Goal: Task Accomplishment & Management: Use online tool/utility

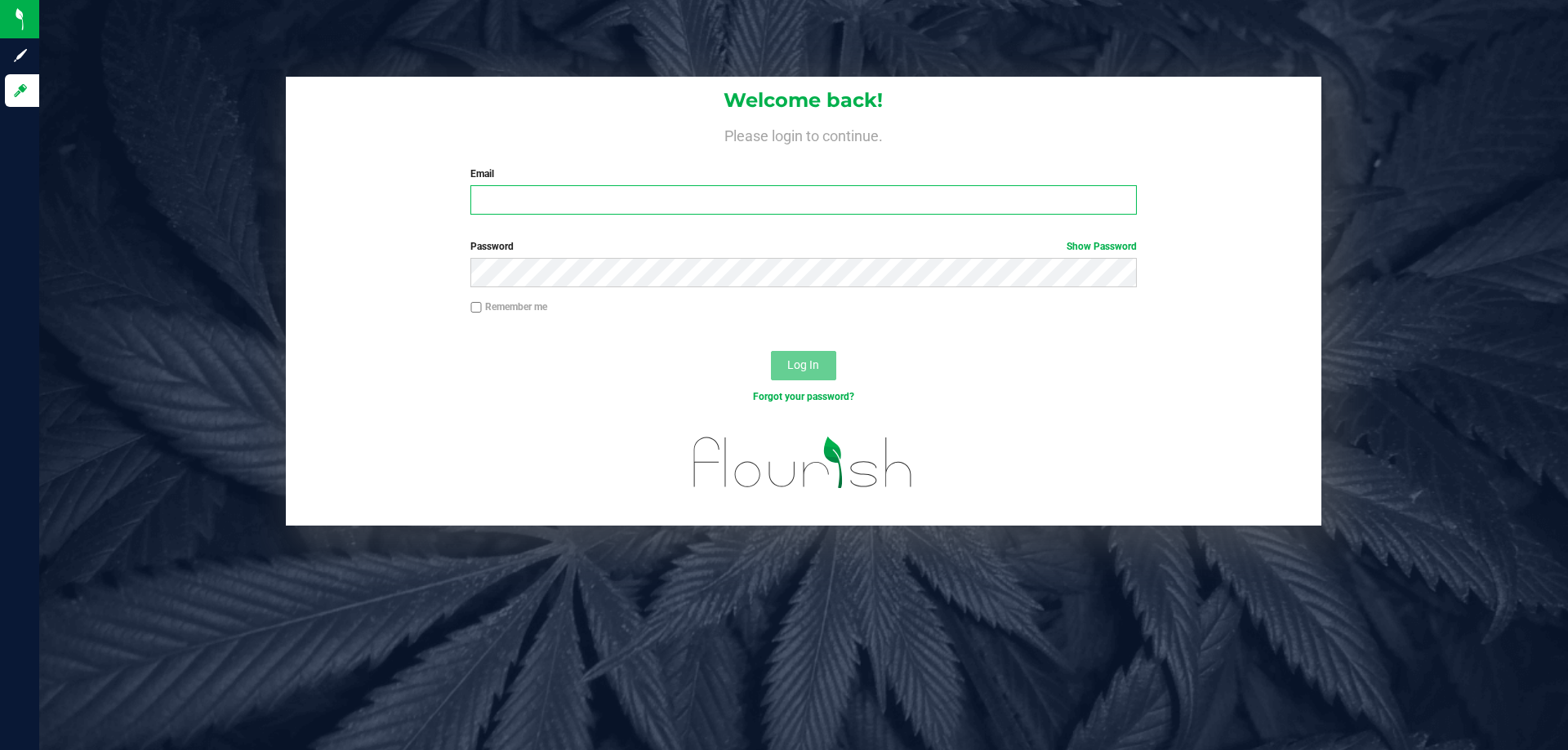
click at [833, 208] on input "Email" at bounding box center [803, 200] width 665 height 30
type input "[EMAIL_ADDRESS][DOMAIN_NAME]"
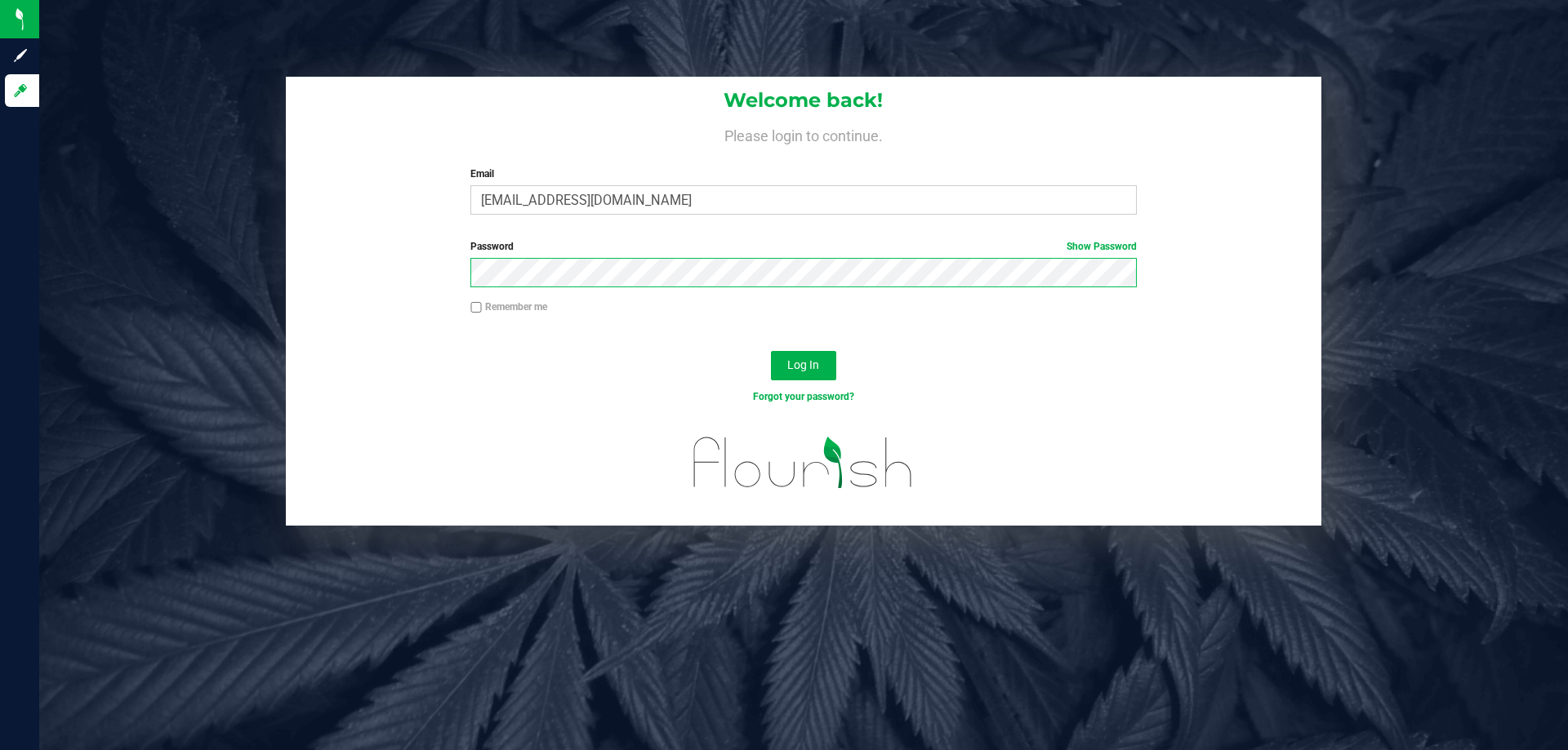
click at [771, 351] on button "Log In" at bounding box center [803, 366] width 65 height 30
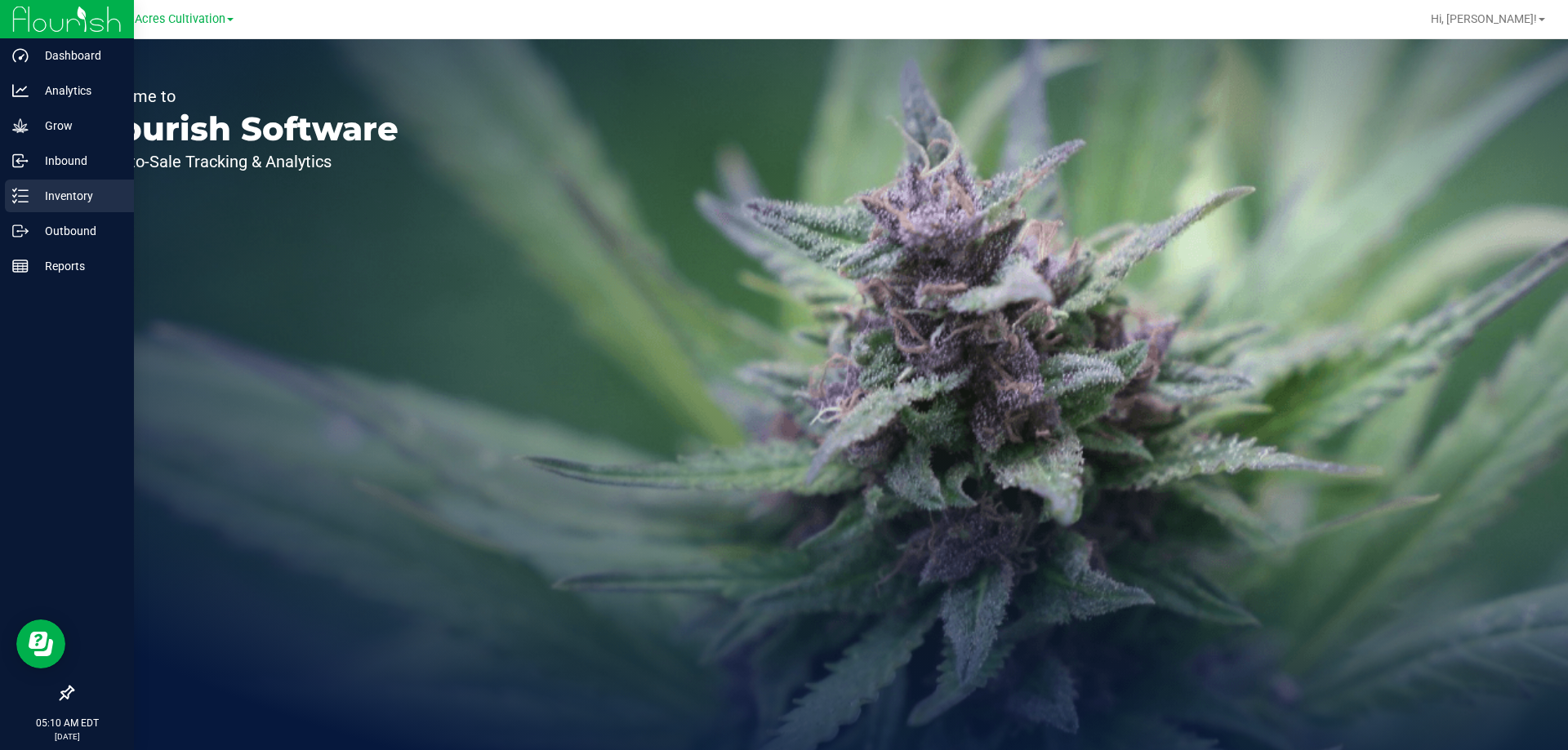
click at [58, 185] on div "Inventory" at bounding box center [69, 195] width 129 height 32
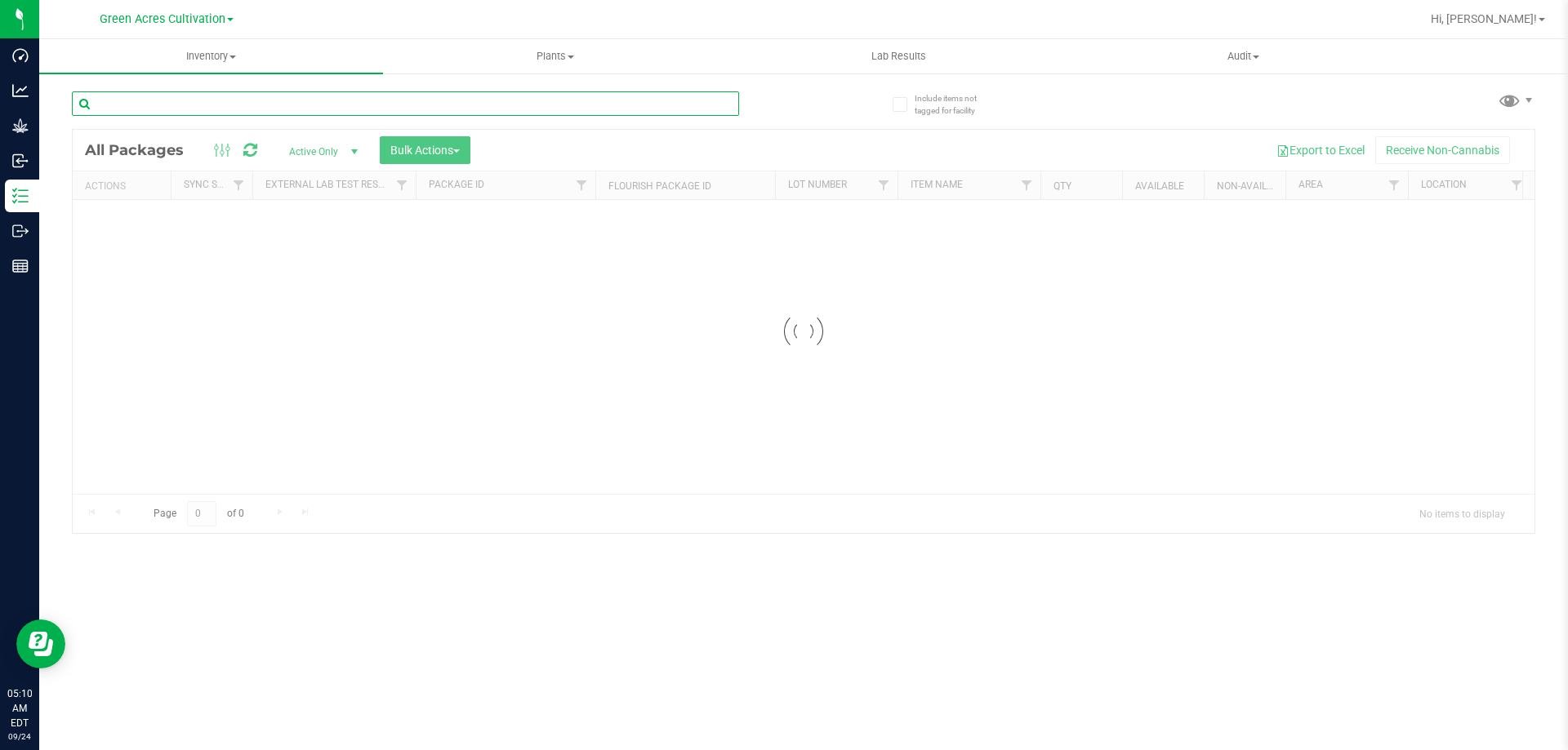
click at [567, 106] on input "text" at bounding box center [405, 103] width 667 height 24
paste input "GA-250611-RZM-33F-FA"
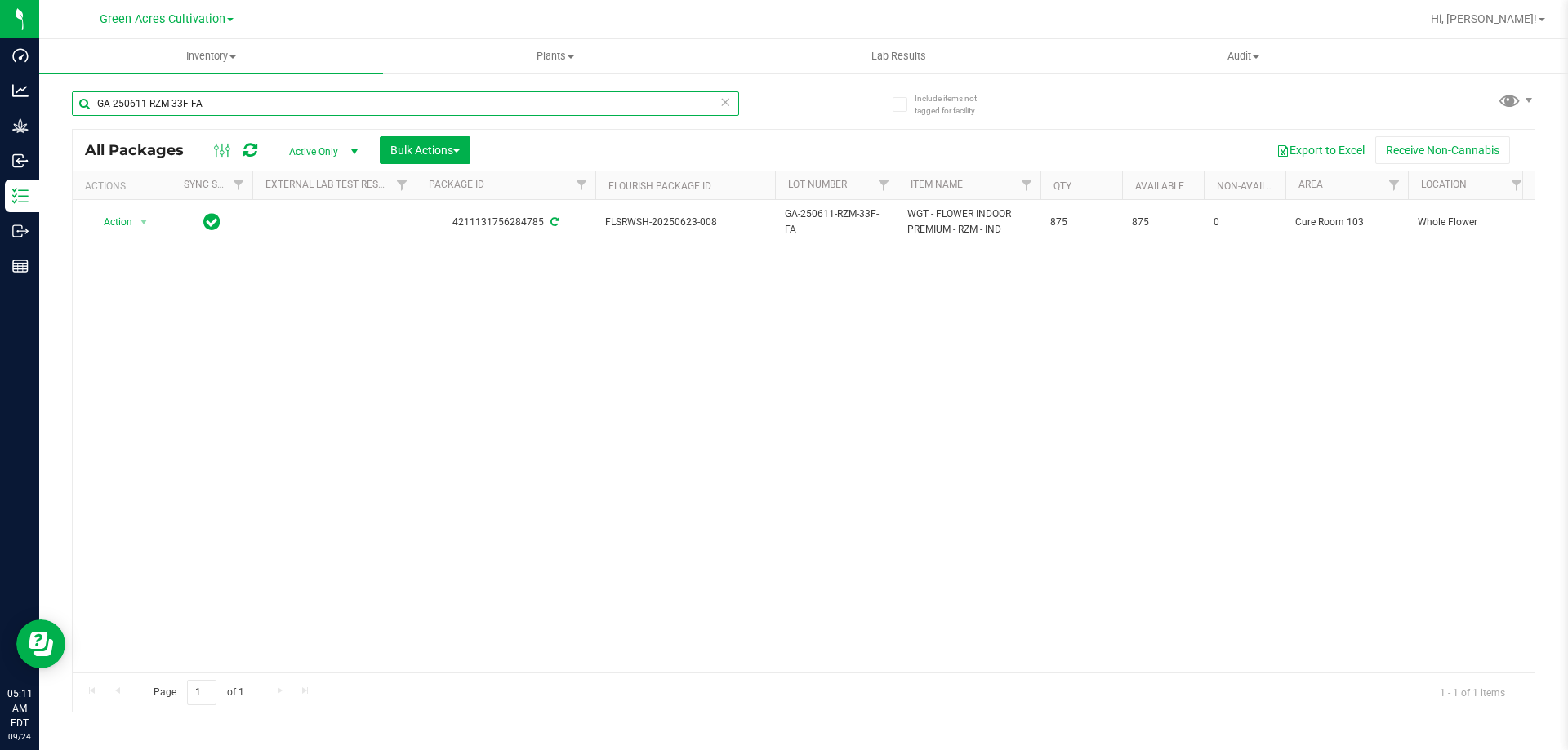
type input "GA-250611-RZM-33F-FA"
click at [724, 102] on icon at bounding box center [724, 101] width 12 height 20
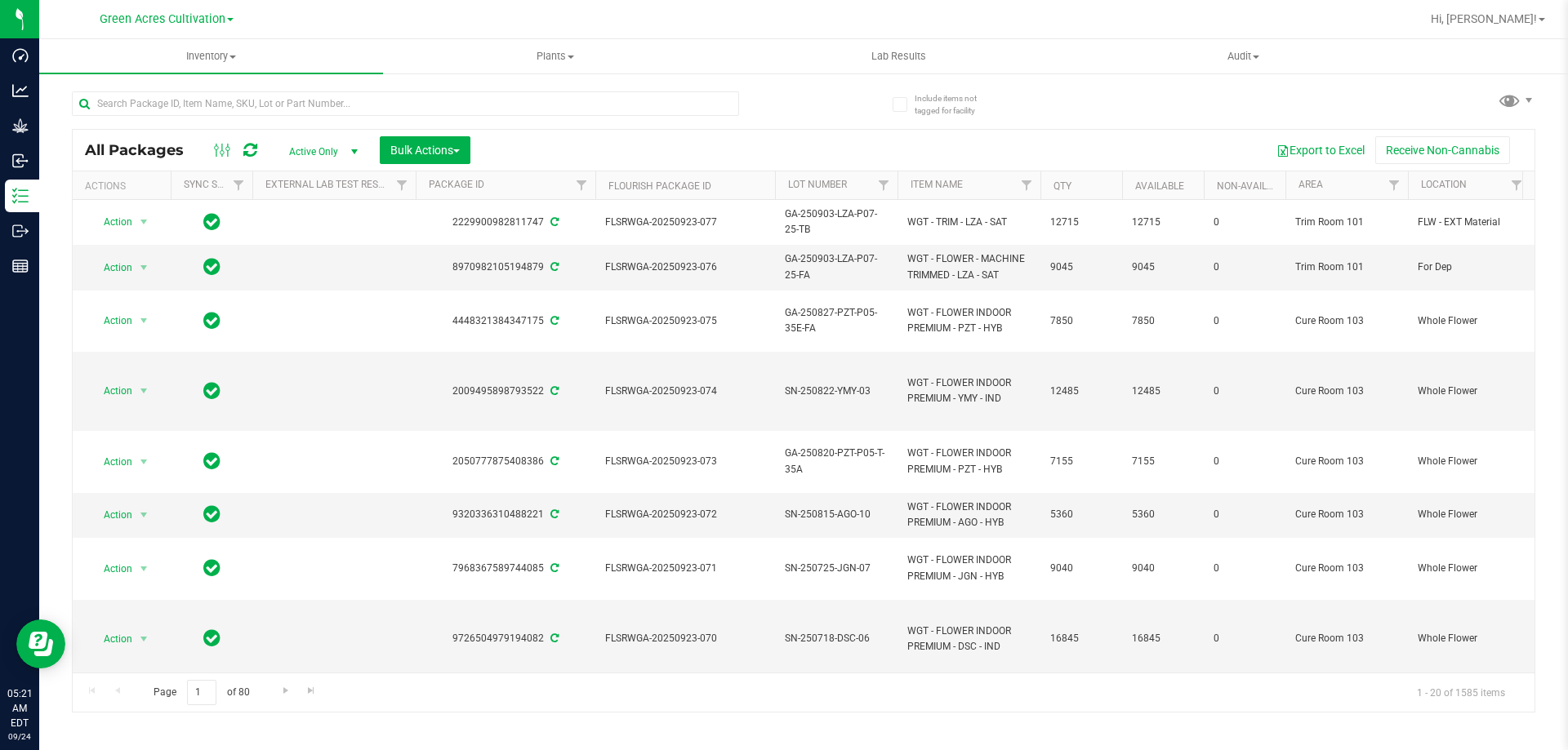
click at [535, 690] on div "Page 1 of 80 1 - 20 of 1585 items" at bounding box center [803, 692] width 1461 height 39
click at [258, 100] on input "text" at bounding box center [405, 103] width 667 height 24
paste input "GA-250820-GAP-T-35A"
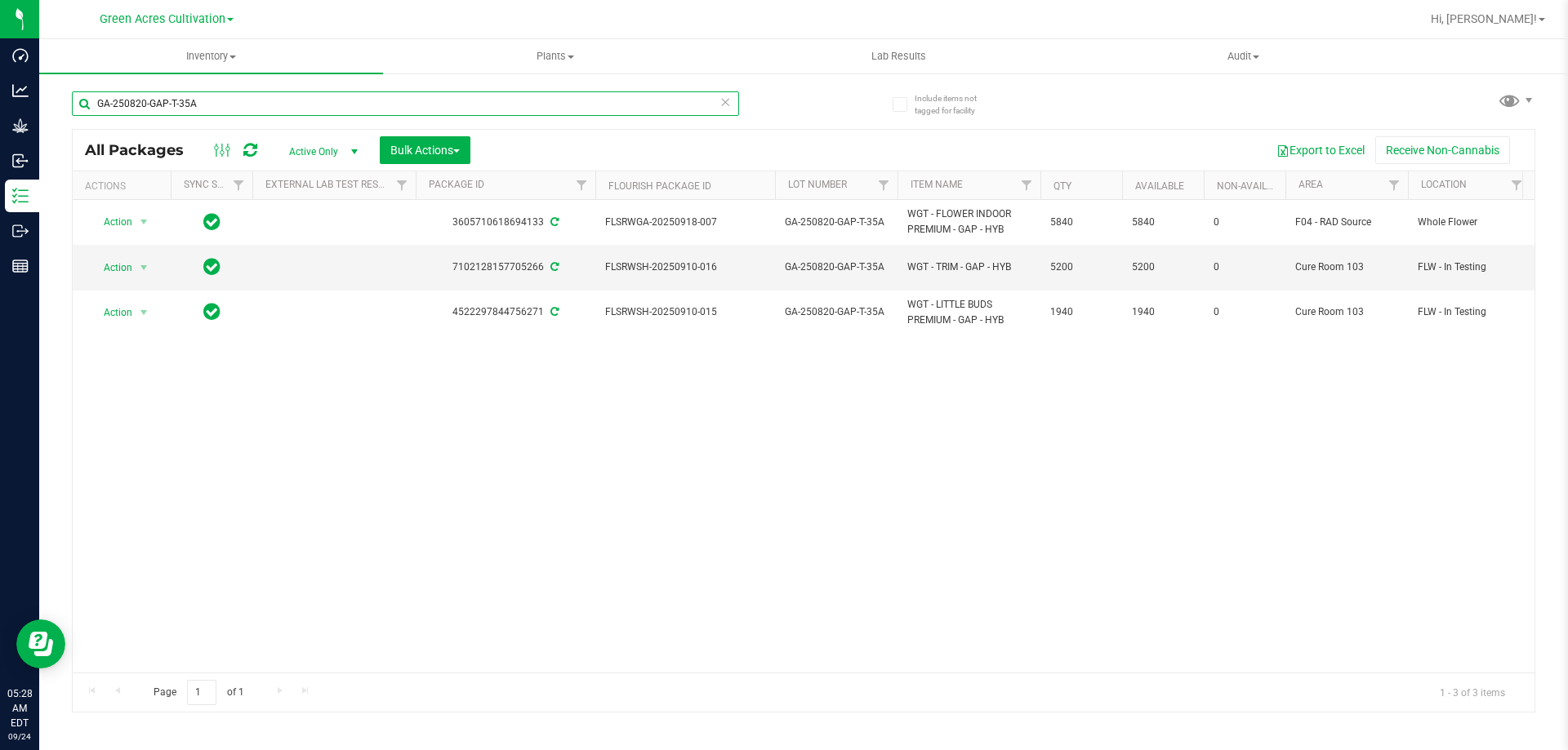
click at [399, 108] on input "GA-250820-GAP-T-35A" at bounding box center [405, 103] width 667 height 24
click at [399, 105] on input "GA-250820-GAP-T-35A" at bounding box center [405, 103] width 667 height 24
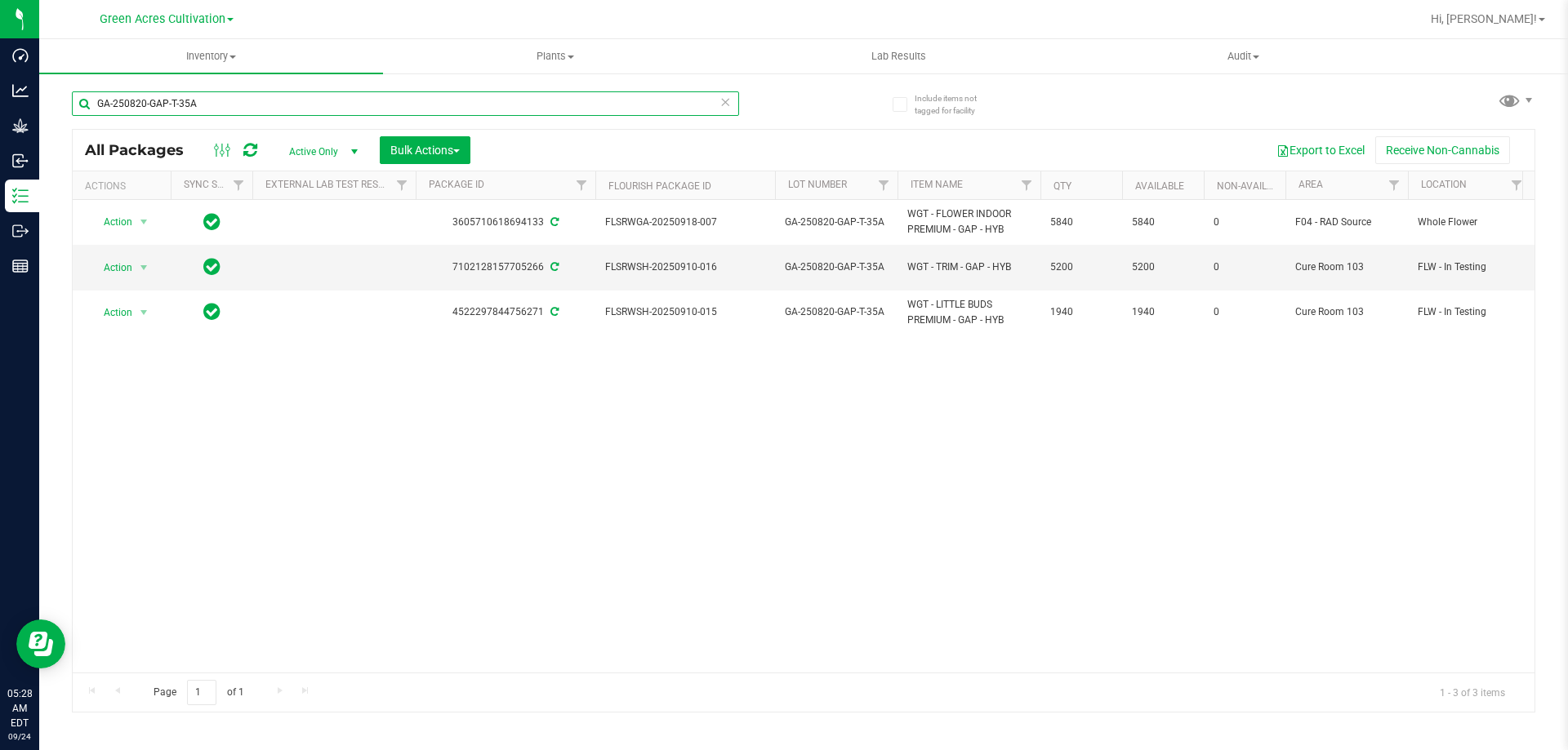
click at [399, 105] on input "GA-250820-GAP-T-35A" at bounding box center [405, 103] width 667 height 24
paste input "SN-250620-ARZ-10"
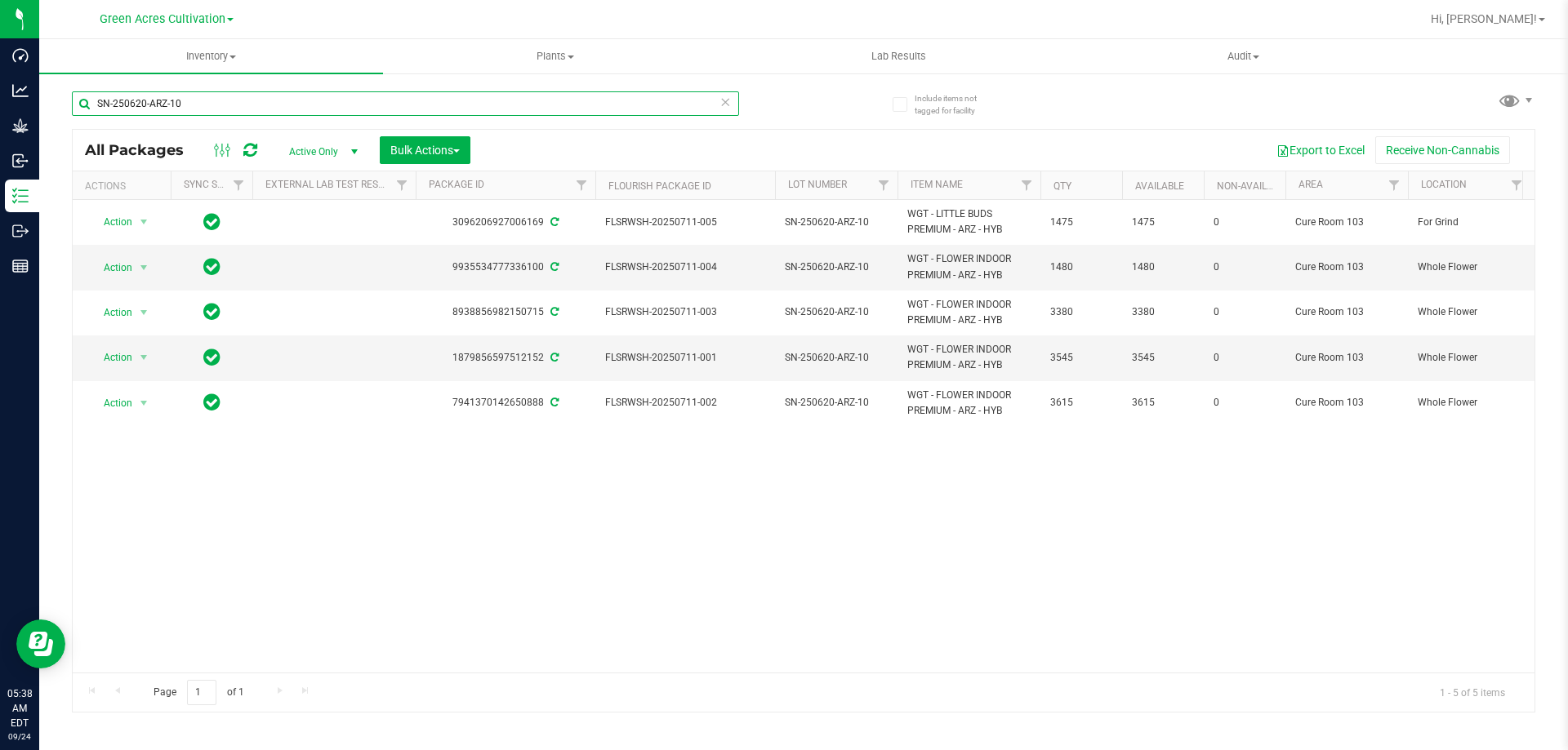
click at [326, 101] on input "SN-250620-ARZ-10" at bounding box center [405, 103] width 667 height 24
click at [325, 100] on input "SN-250620-ARZ-10" at bounding box center [405, 103] width 667 height 24
paste input "GA-250722-LZA-P07-01-FA"
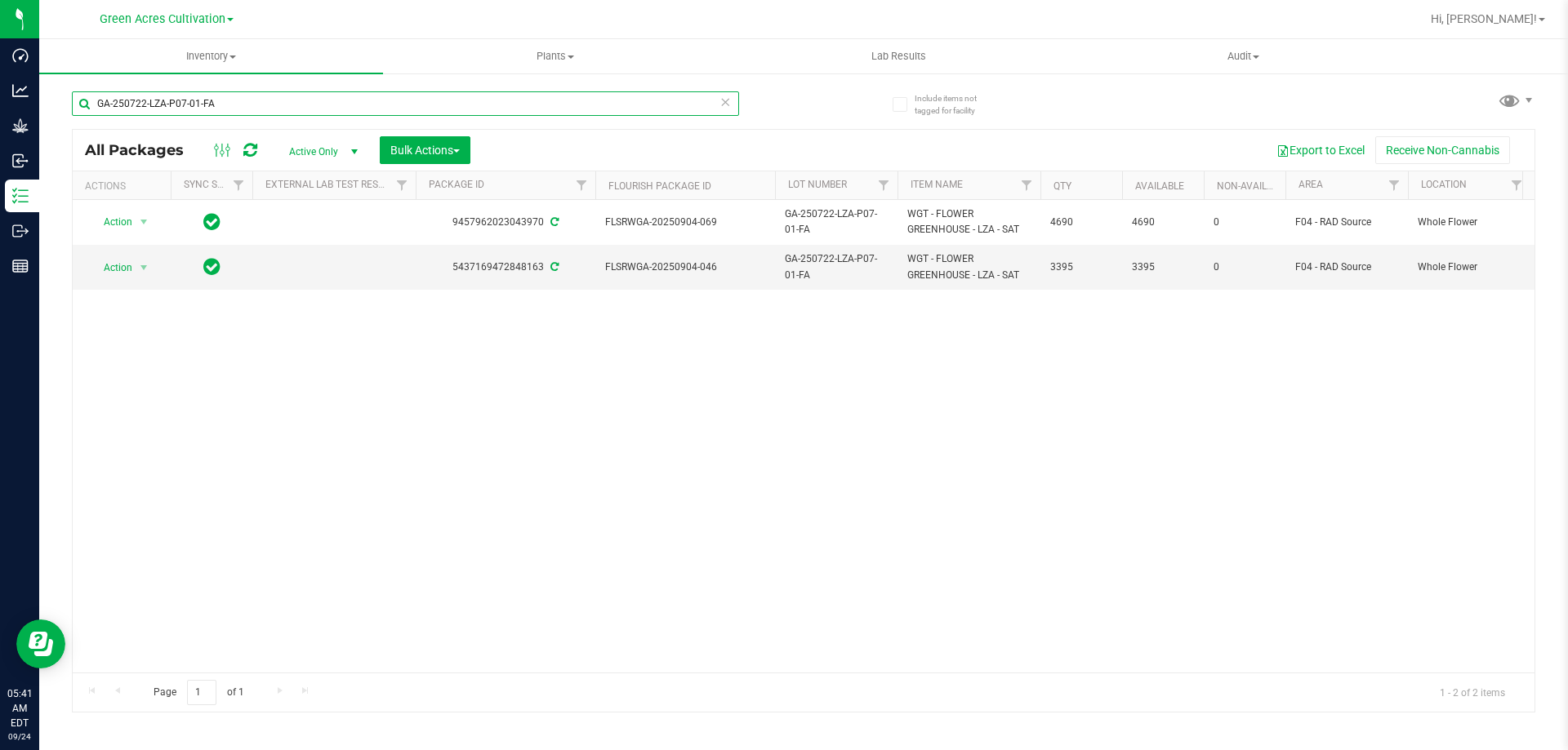
click at [608, 109] on input "GA-250722-LZA-P07-01-FA" at bounding box center [405, 103] width 667 height 24
click at [607, 109] on input "GA-250722-LZA-P07-01-FA" at bounding box center [405, 103] width 667 height 24
paste input "09-CKZ-26-GF"
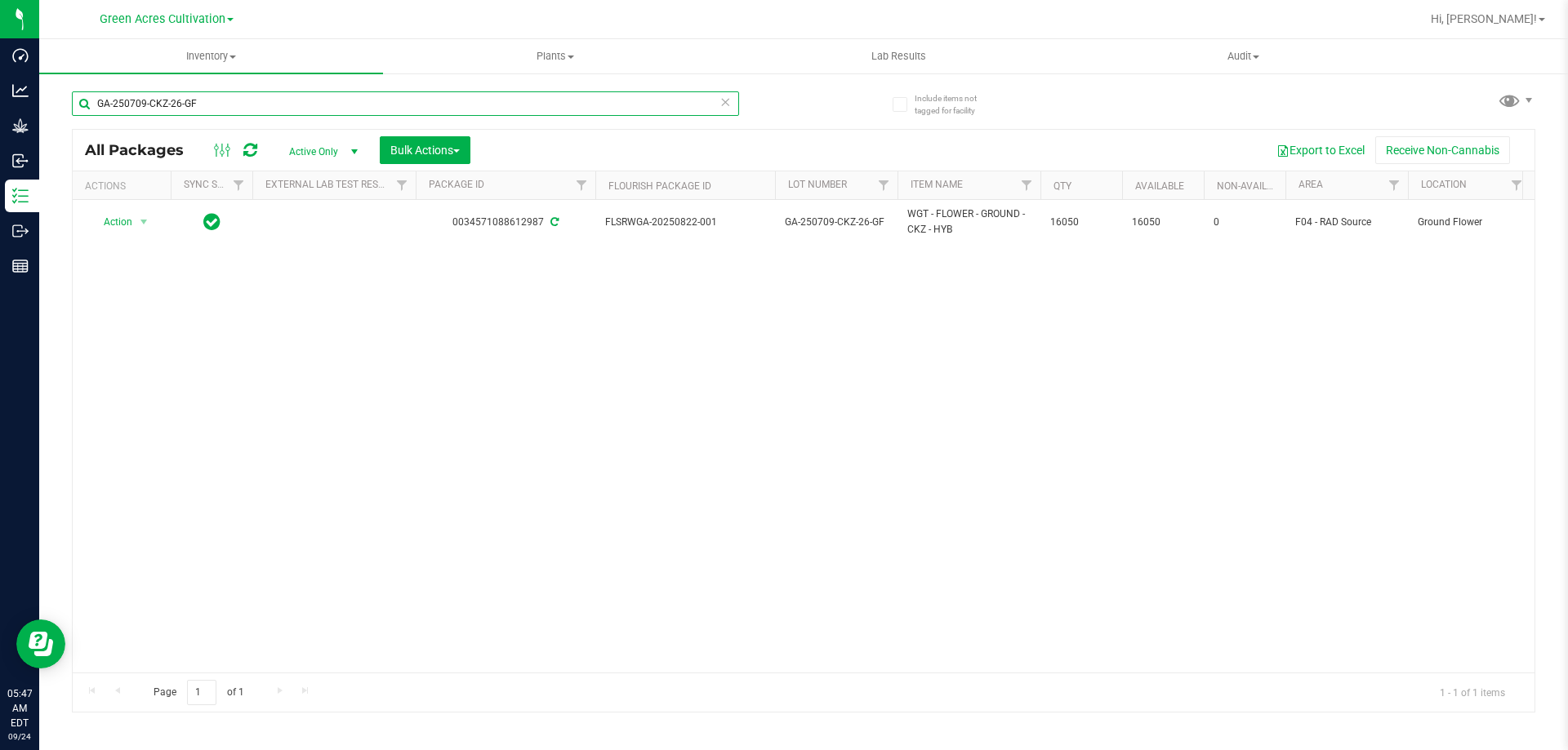
click at [405, 98] on input "GA-250709-CKZ-26-GF" at bounding box center [405, 103] width 667 height 24
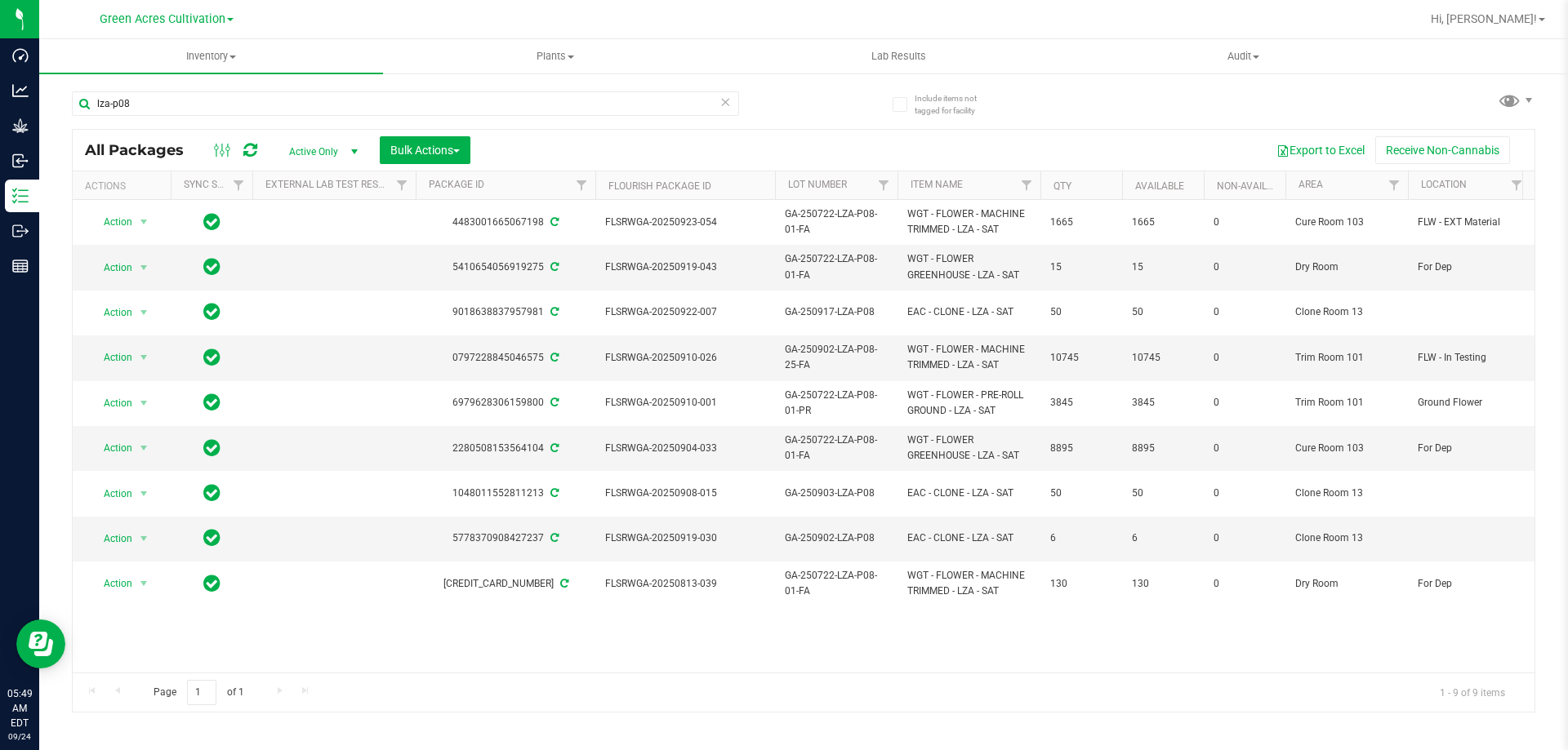
click at [366, 90] on div "lza-p08" at bounding box center [437, 103] width 732 height 52
click at [282, 106] on input "lza-p08" at bounding box center [405, 103] width 667 height 24
paste input "GA-250722-LZA-P08-01-FA"
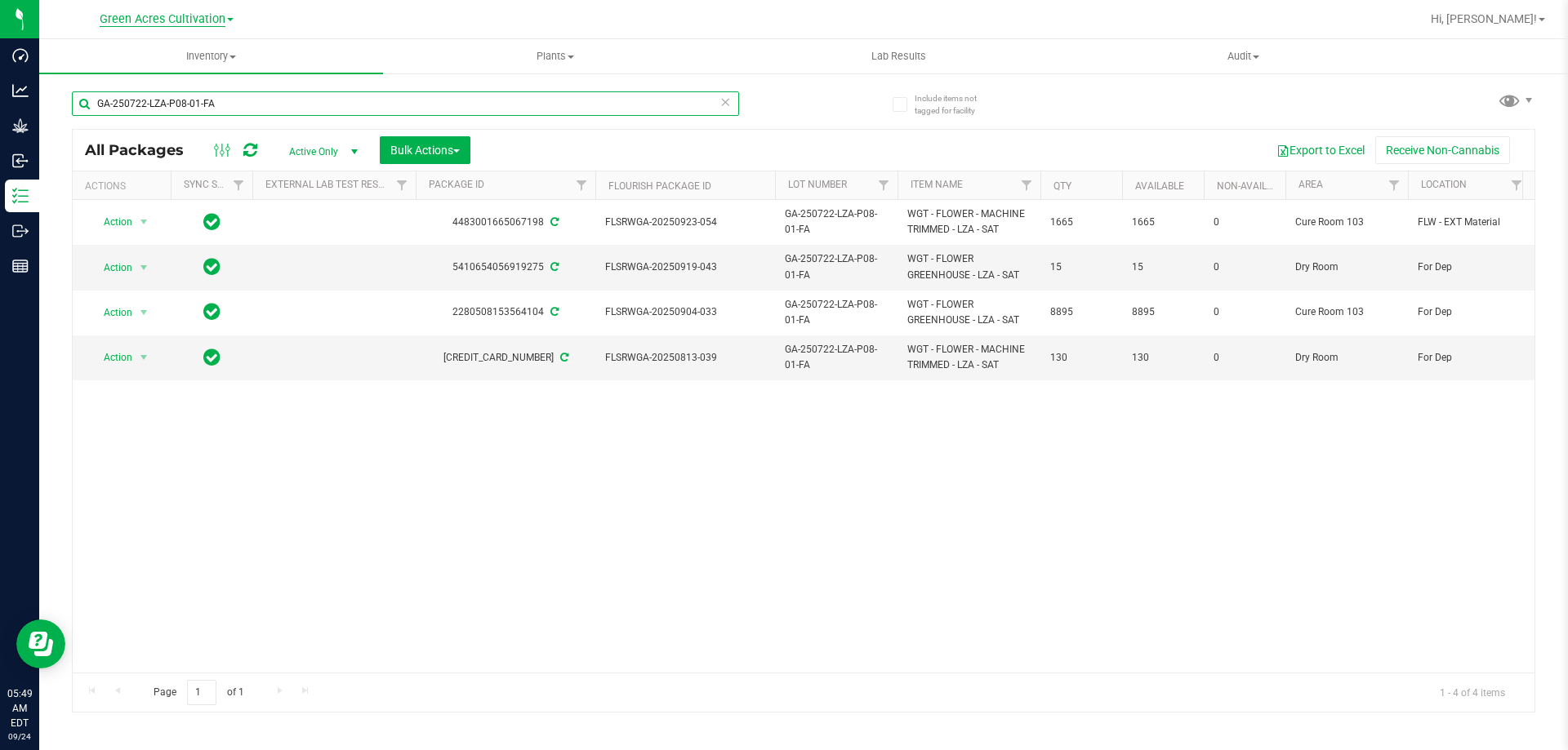
type input "GA-250722-LZA-P08-01-FA"
click at [459, 155] on span "Bulk Actions" at bounding box center [424, 150] width 69 height 13
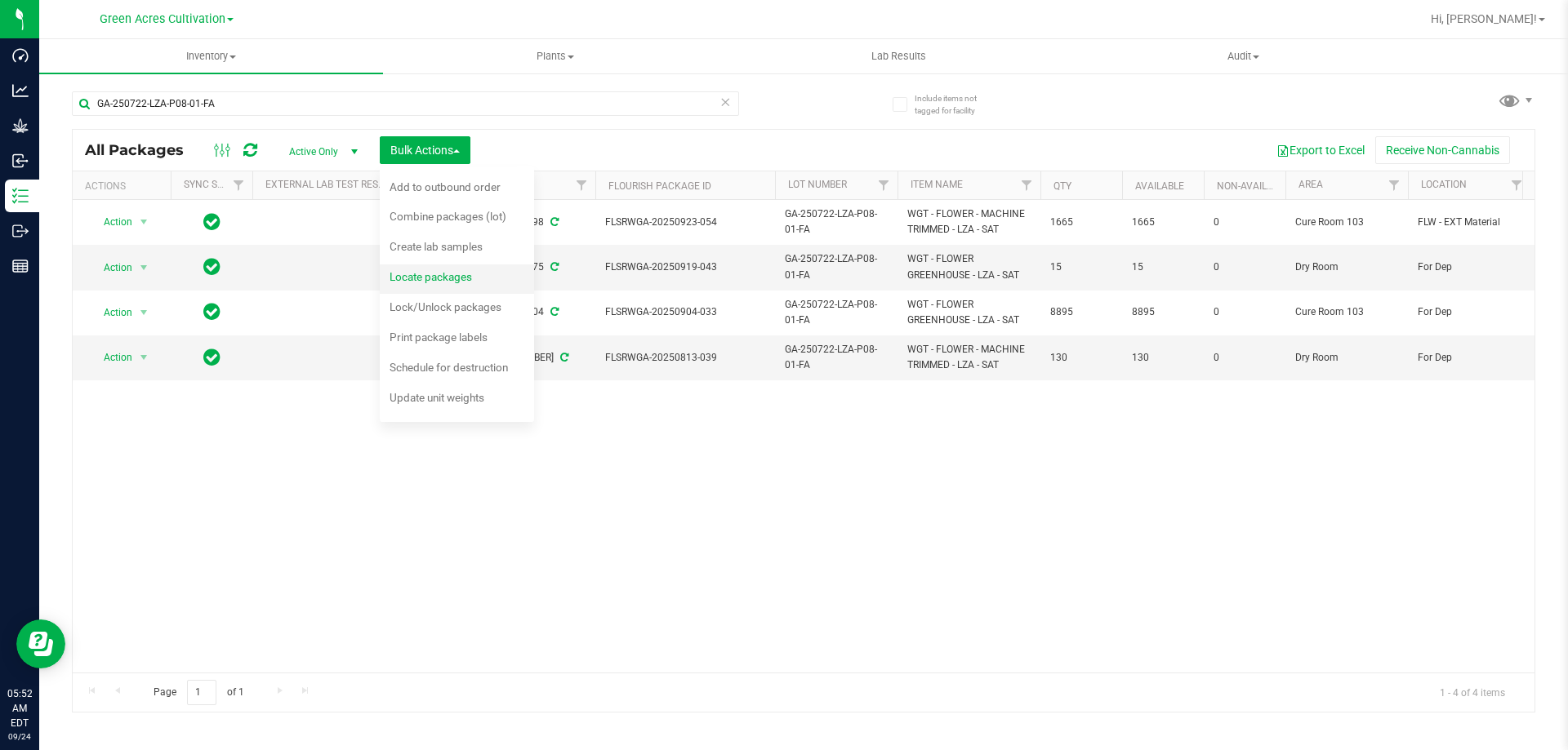
click at [440, 274] on span "Locate packages" at bounding box center [430, 276] width 82 height 13
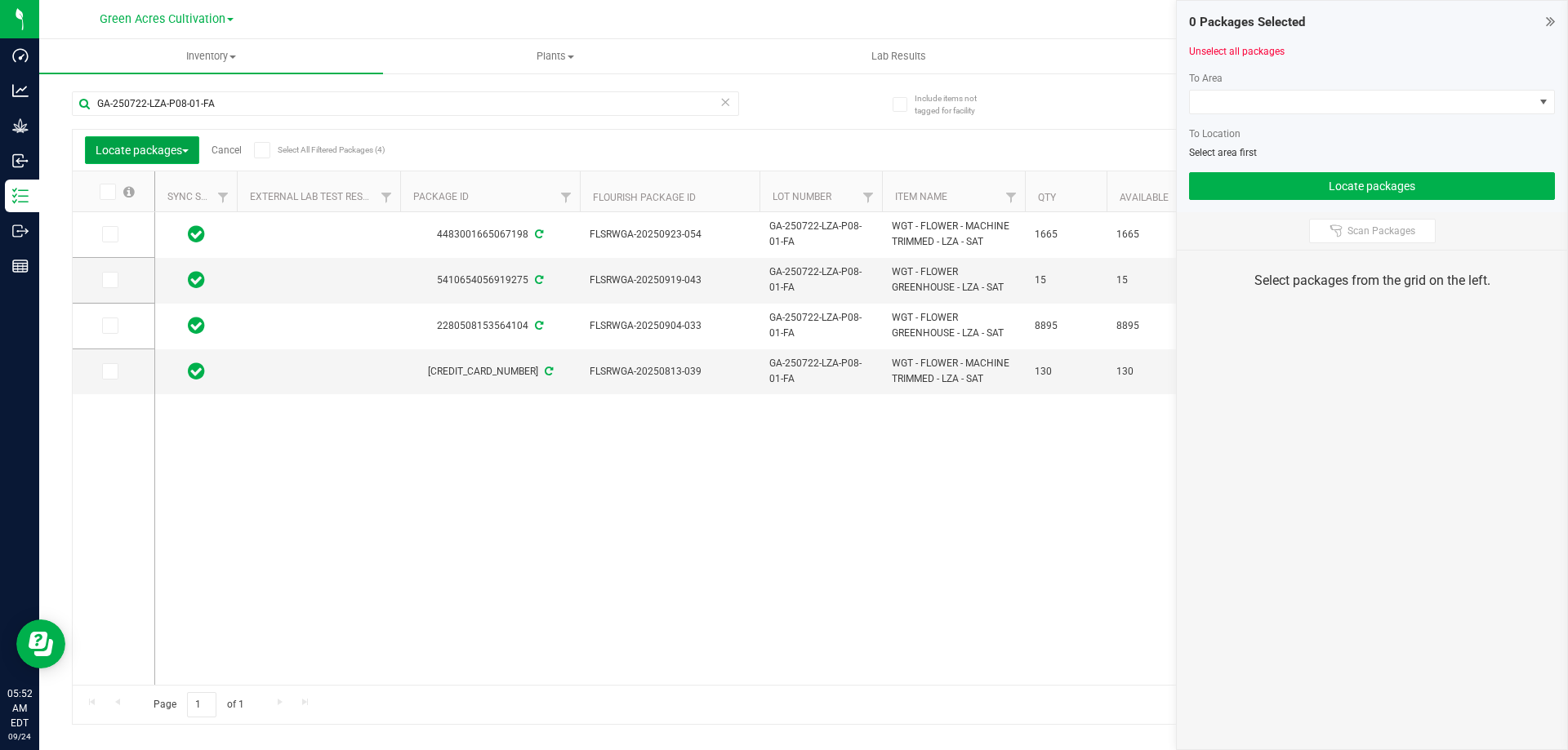
click at [188, 151] on span "button" at bounding box center [185, 151] width 6 height 4
click at [169, 218] on span "Combine packages (lot)" at bounding box center [154, 216] width 117 height 13
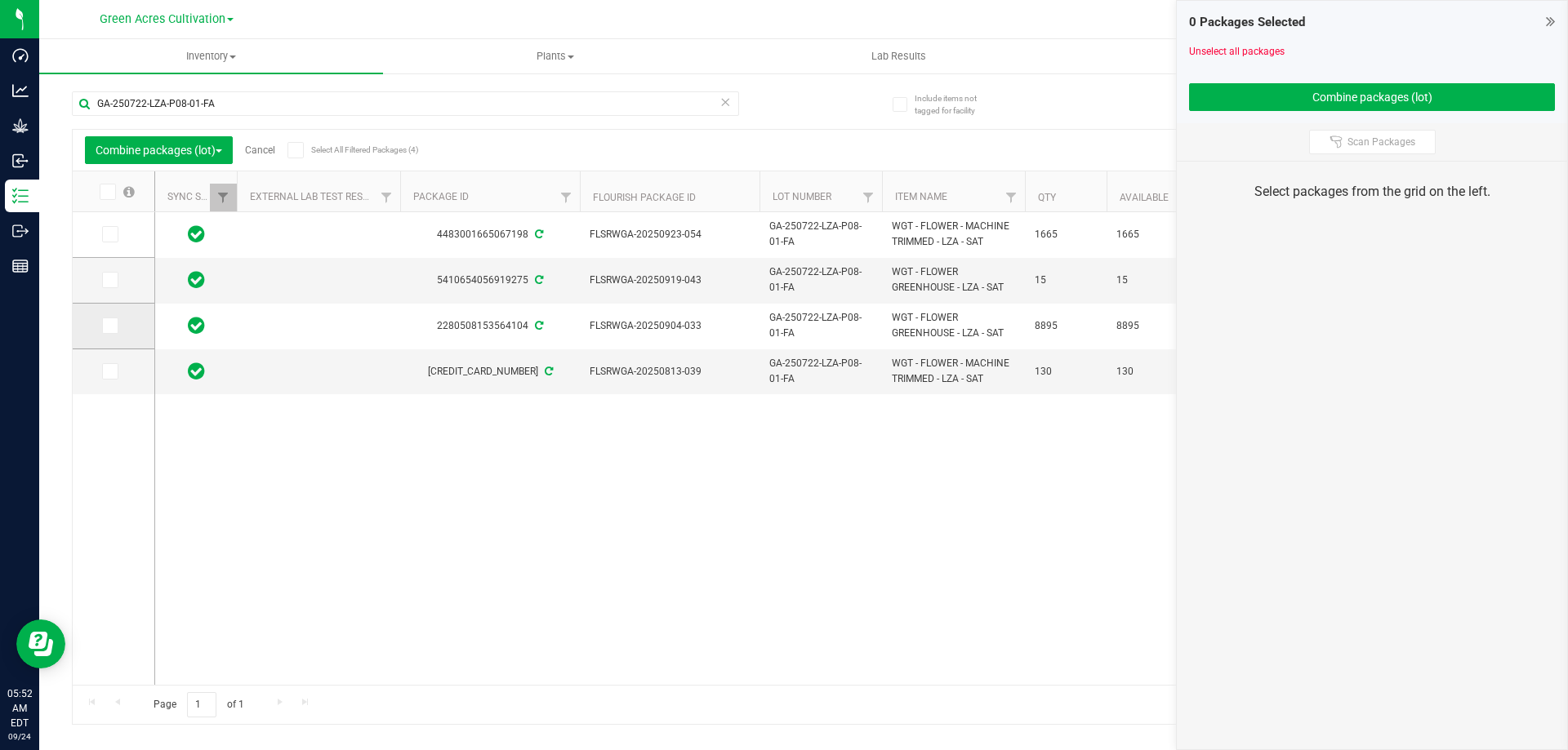
click at [108, 325] on icon at bounding box center [109, 325] width 11 height 0
click at [0, 0] on input "checkbox" at bounding box center [0, 0] width 0 height 0
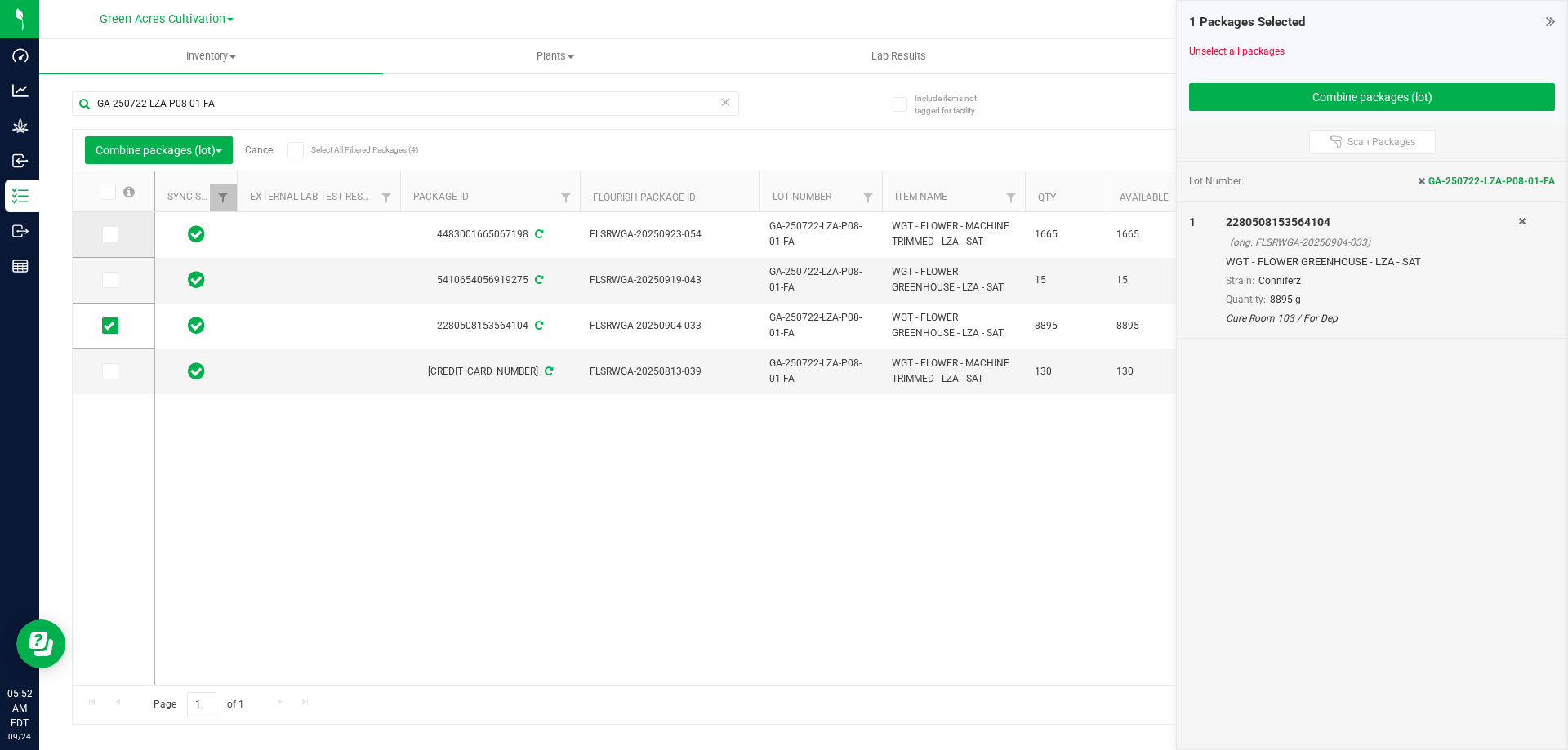
click at [116, 228] on span at bounding box center [110, 234] width 16 height 16
click at [0, 0] on input "checkbox" at bounding box center [0, 0] width 0 height 0
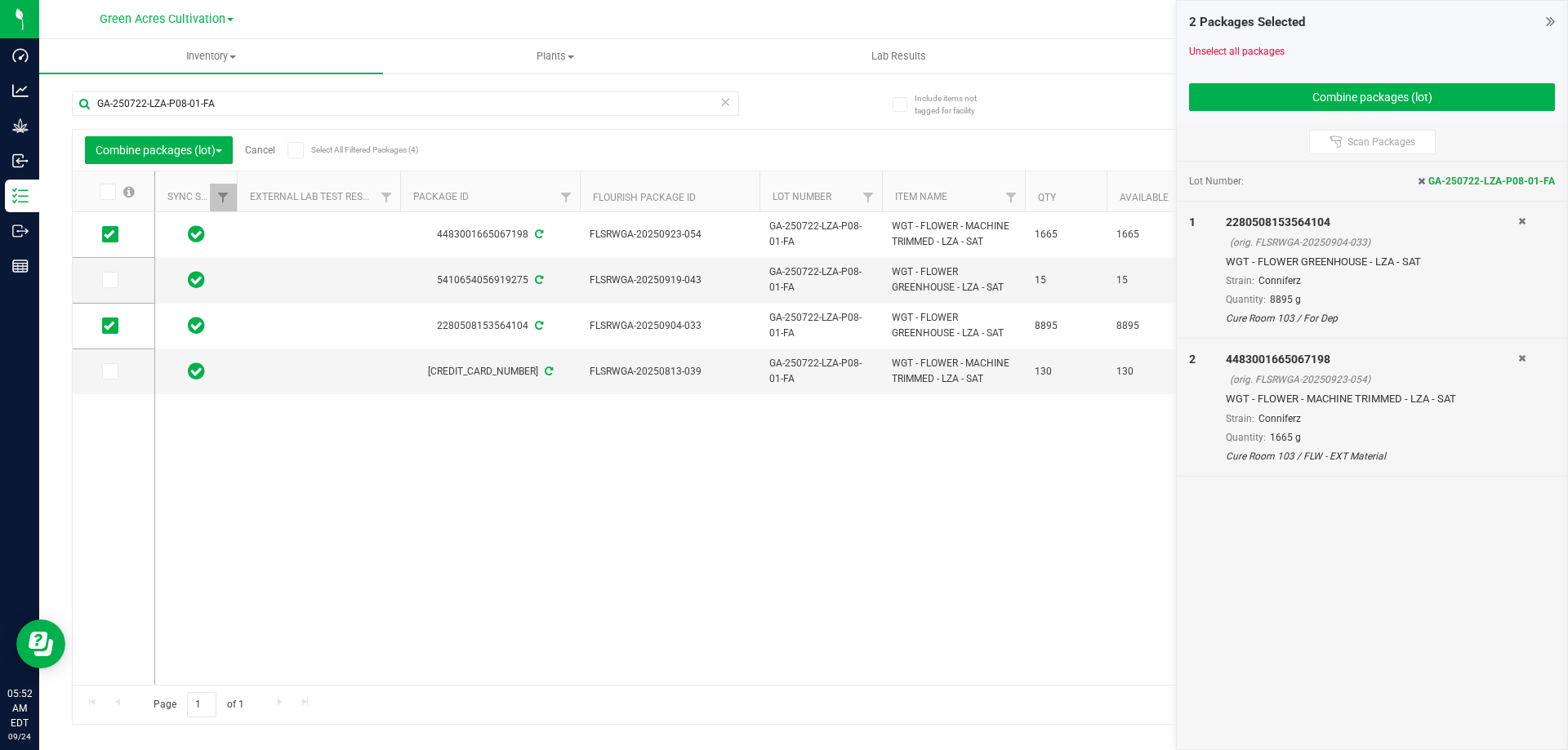
click at [266, 149] on link "Cancel" at bounding box center [260, 150] width 30 height 12
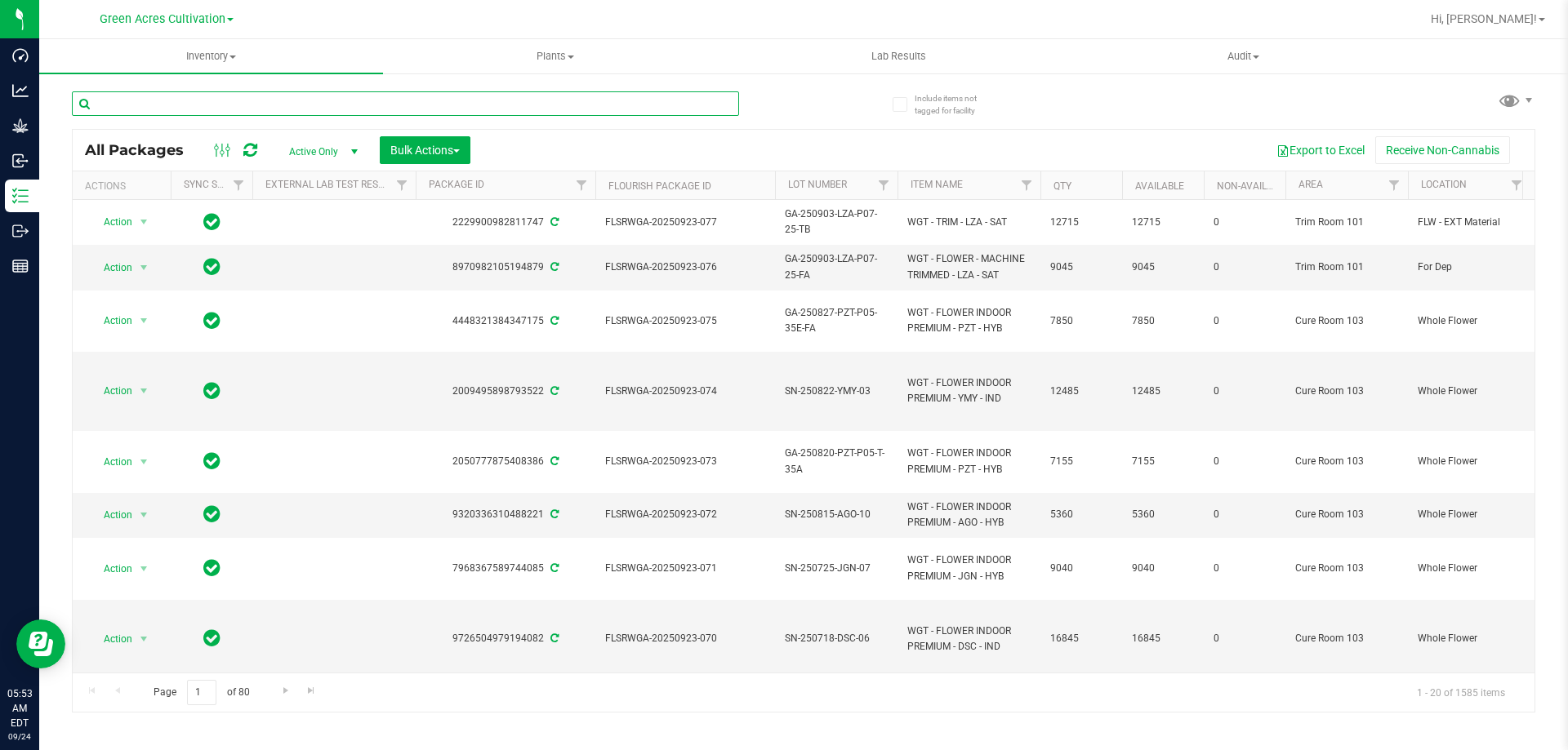
click at [287, 99] on input "text" at bounding box center [405, 103] width 667 height 24
type input "6"
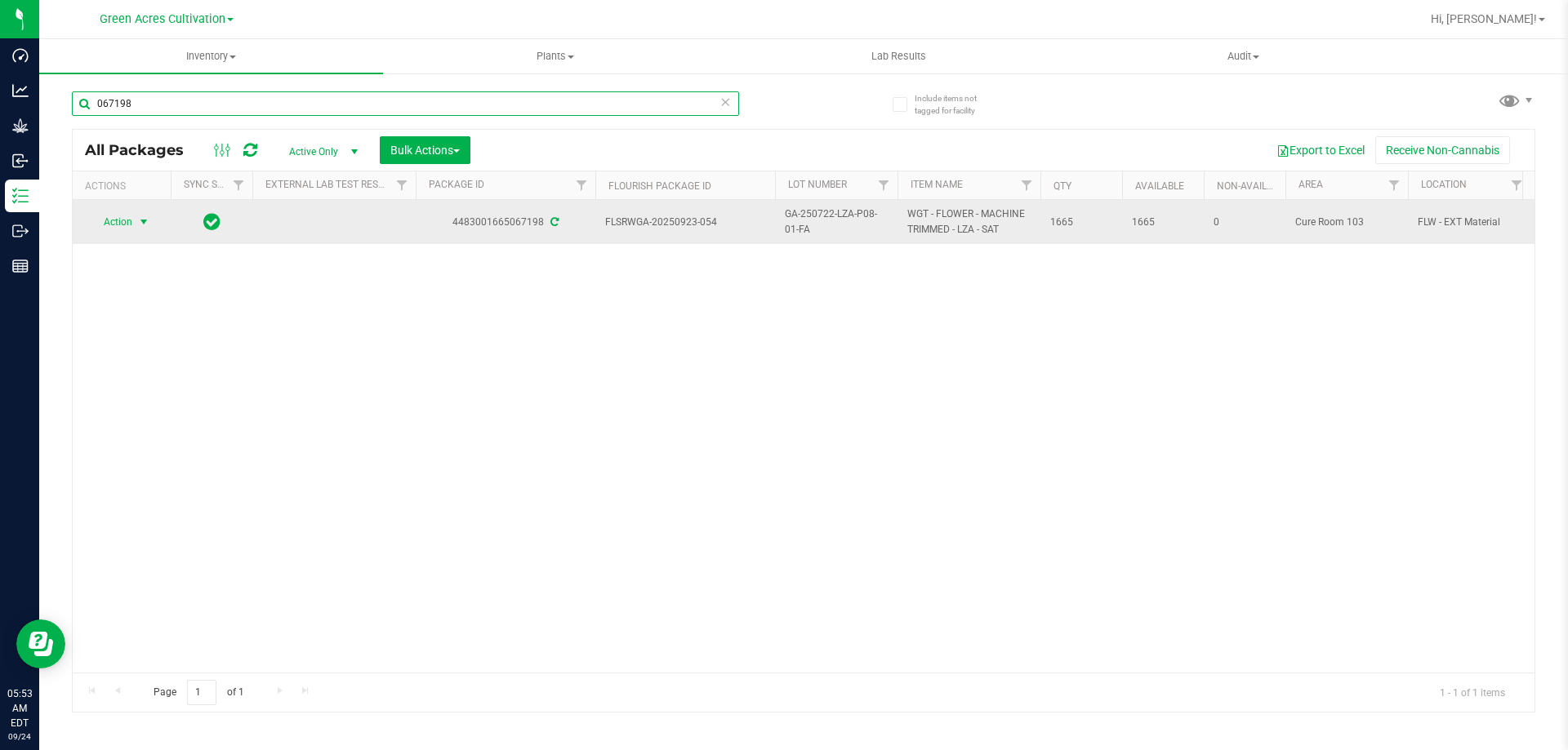
type input "067198"
click at [146, 217] on span "select" at bounding box center [143, 221] width 13 height 13
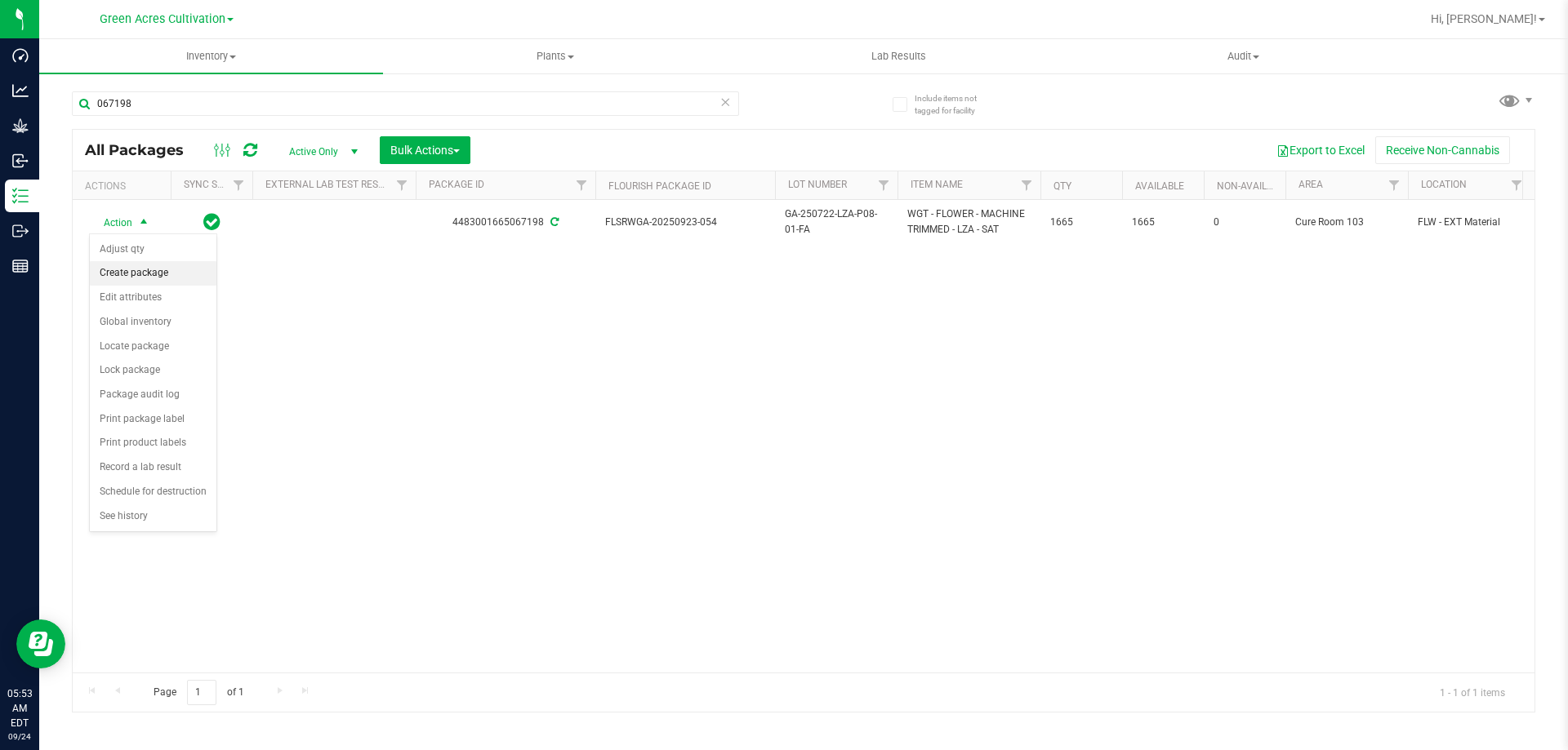
click at [136, 272] on li "Create package" at bounding box center [152, 272] width 126 height 24
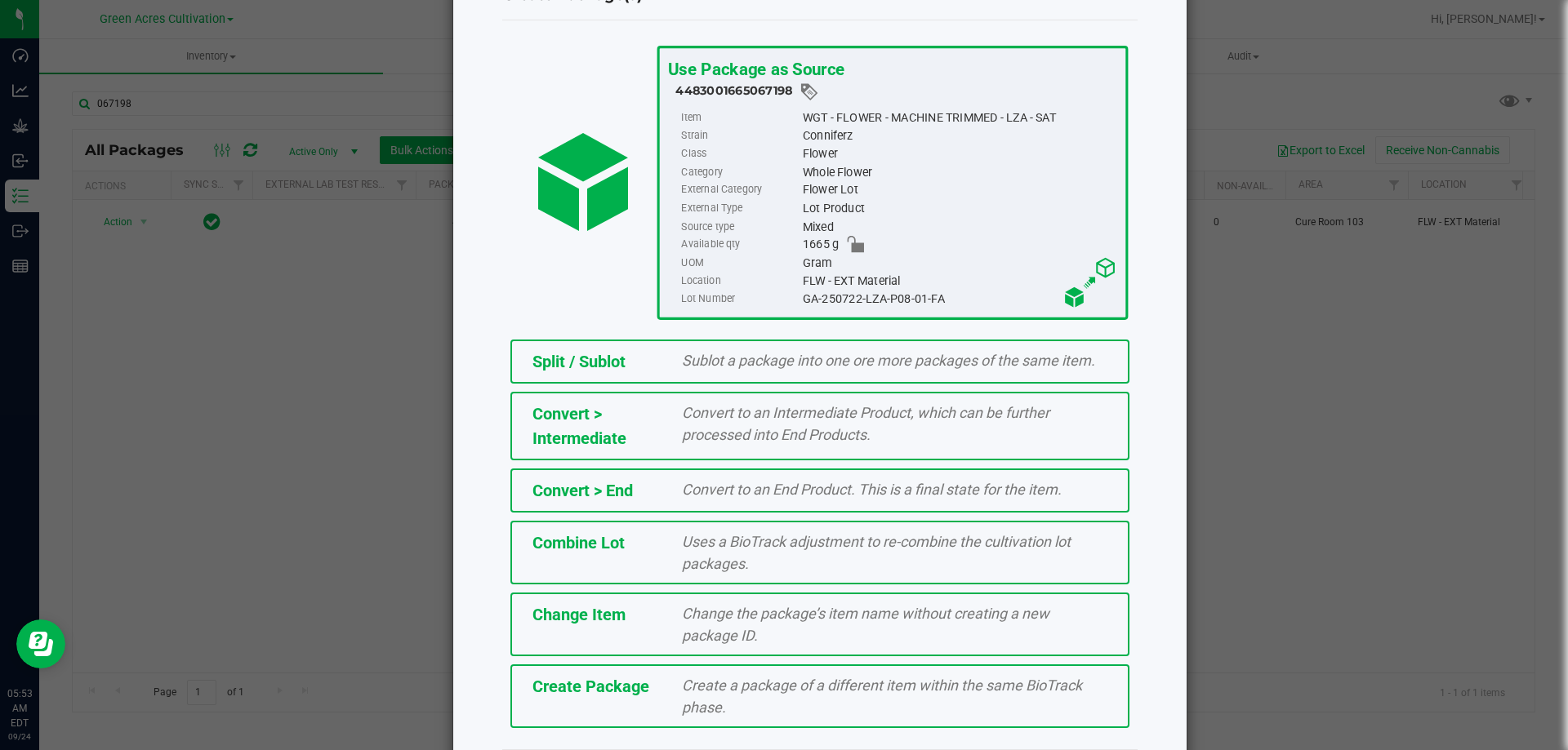
scroll to position [117, 0]
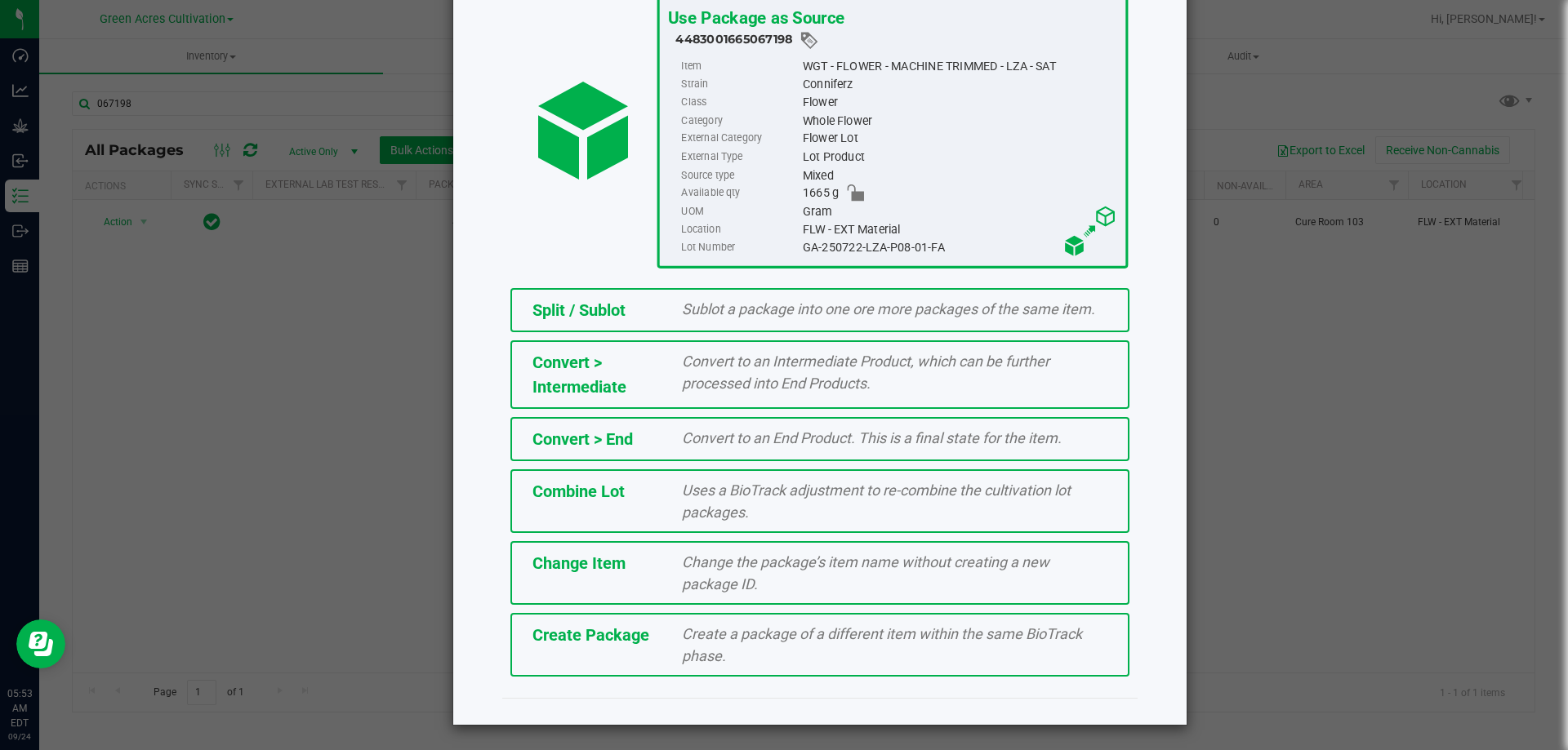
click at [602, 625] on span "Create Package" at bounding box center [591, 635] width 117 height 20
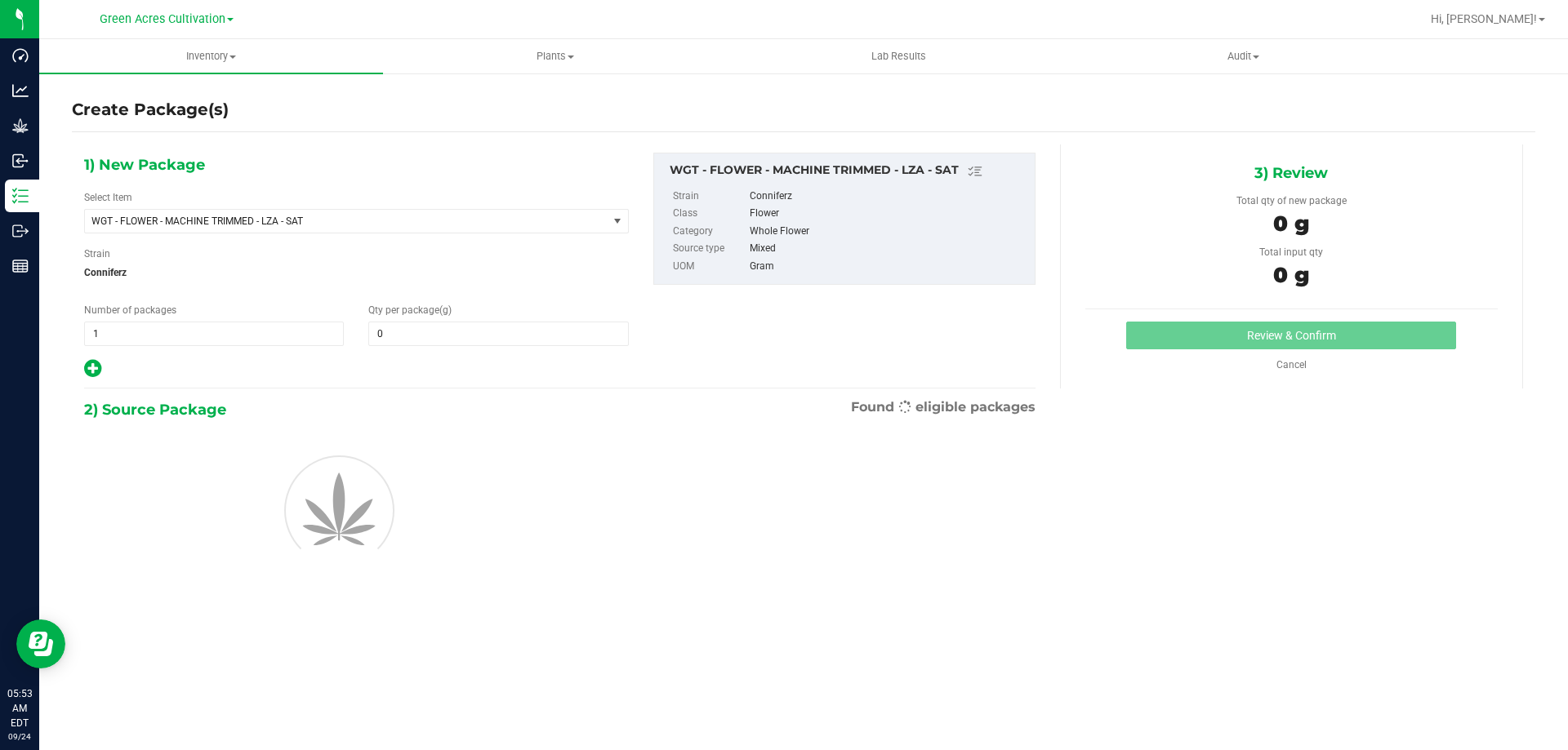
type input "0.0000"
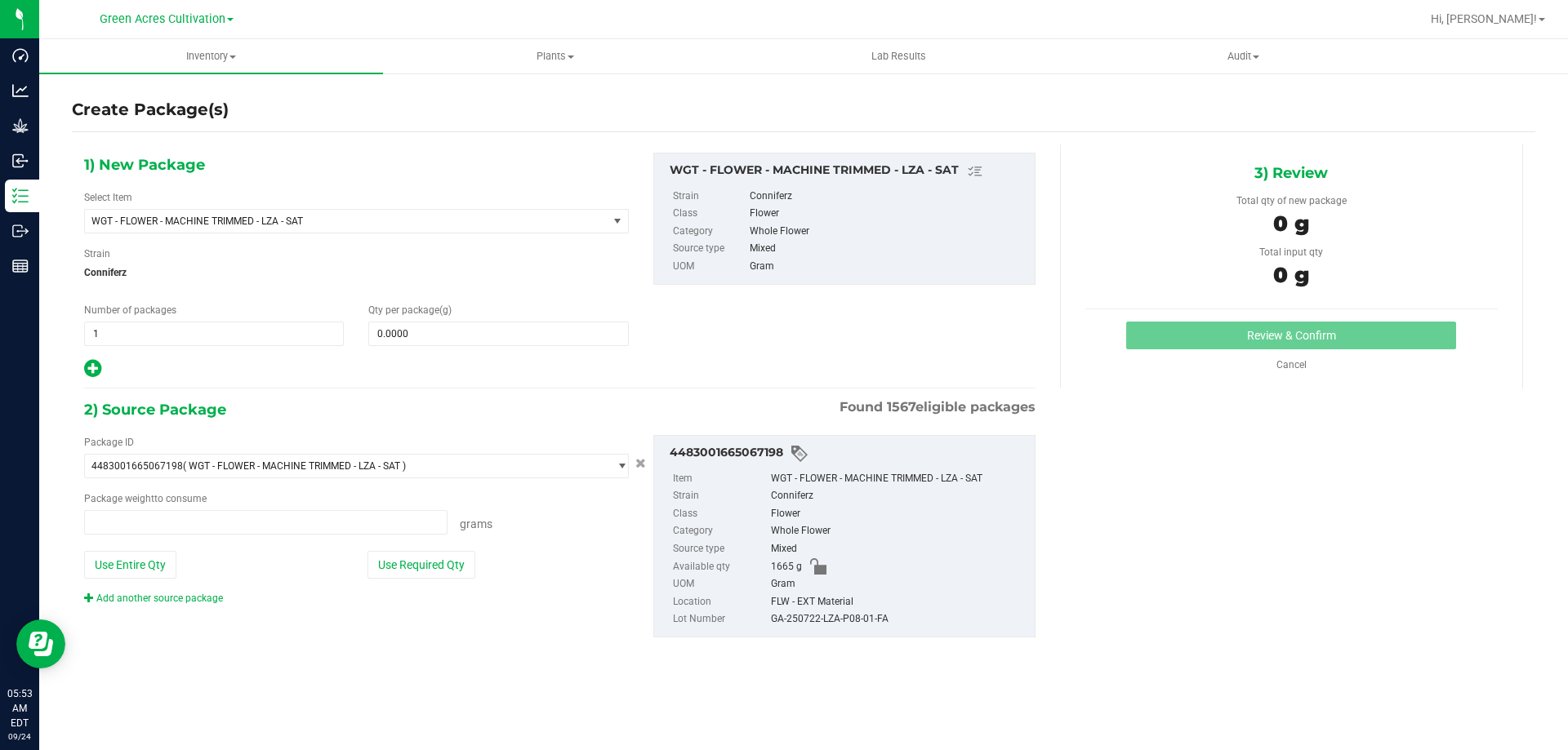
type input "0.0000 g"
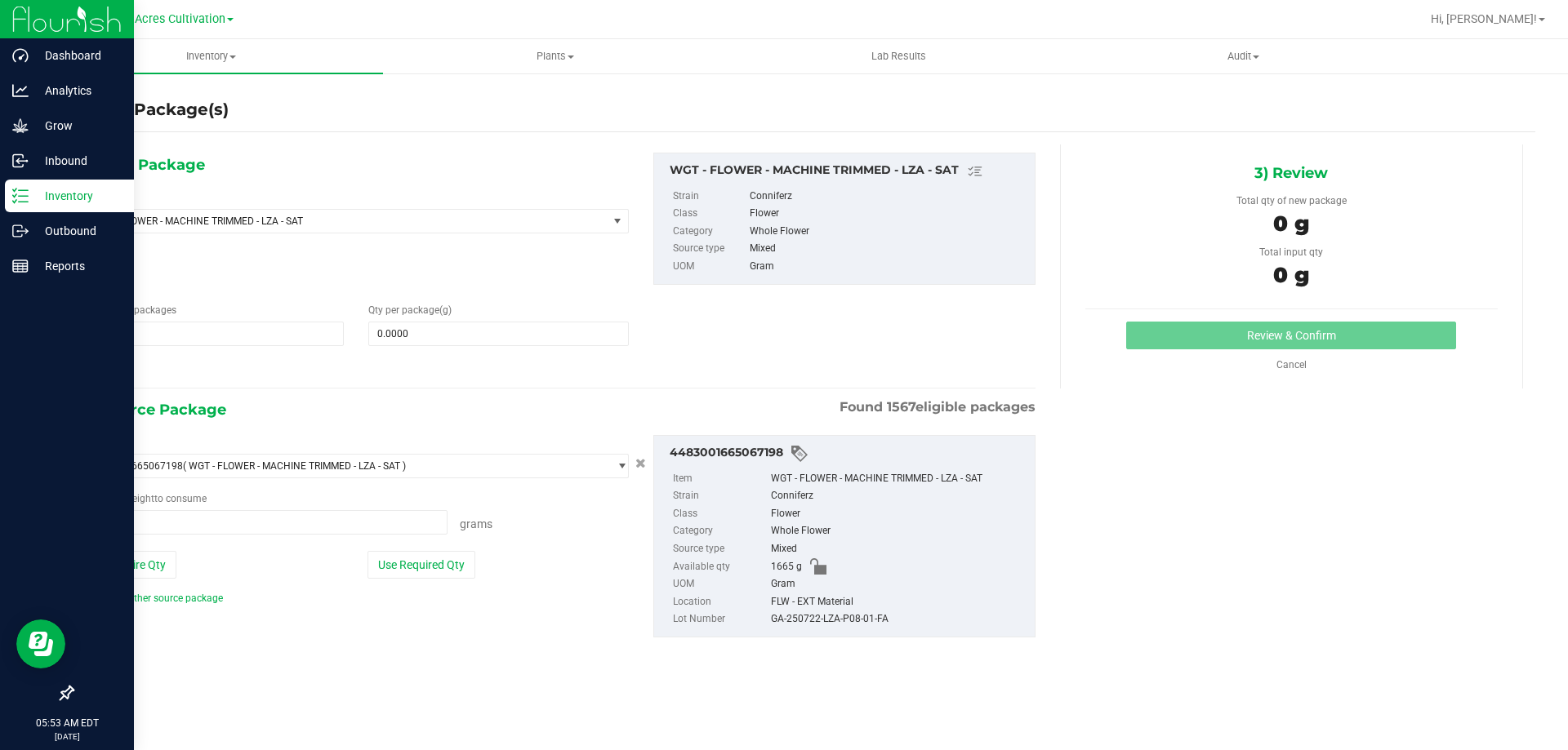
click at [66, 200] on p "Inventory" at bounding box center [77, 196] width 98 height 20
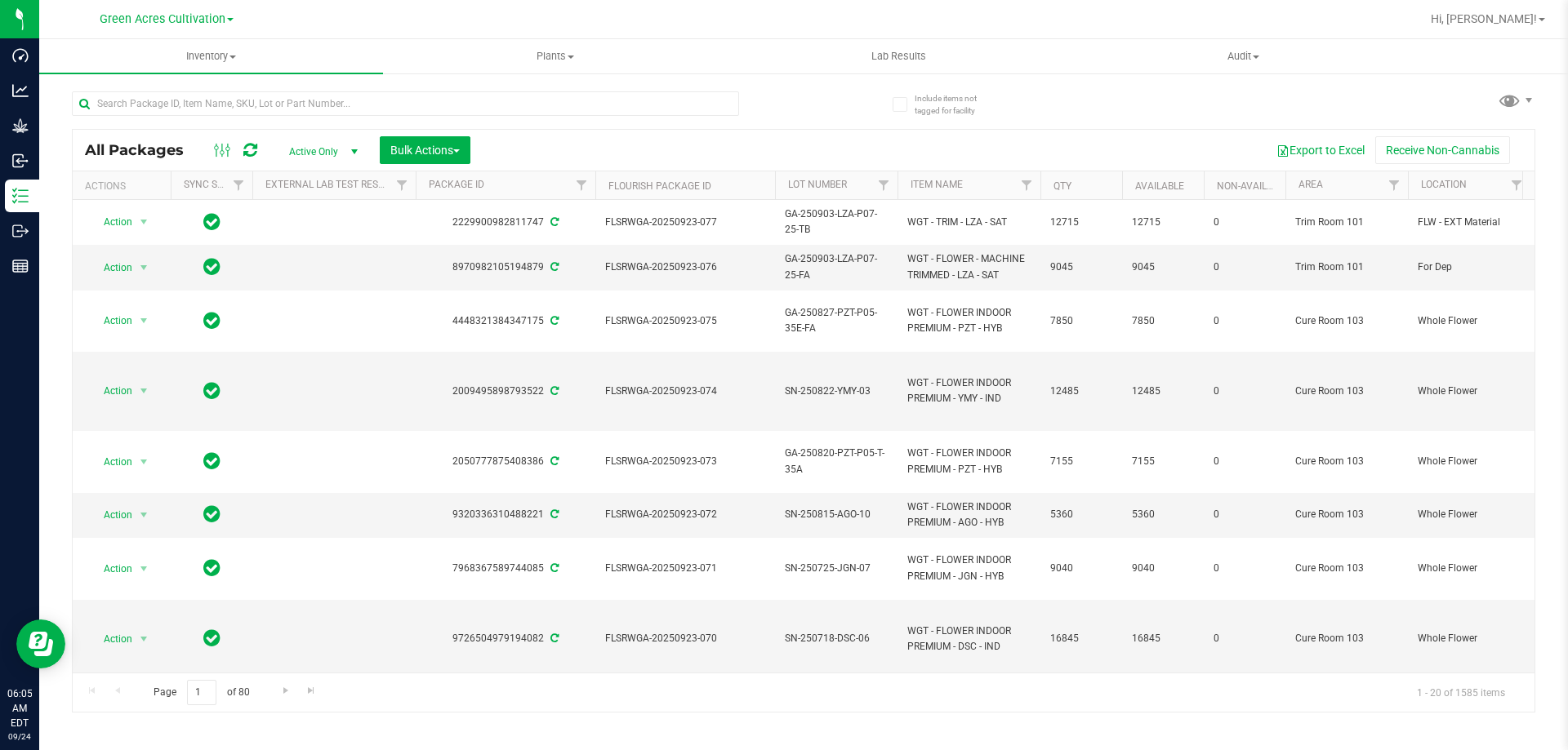
click at [1079, 730] on div "Inventory All packages All inventory Waste log Create inventory Plants All plan…" at bounding box center [803, 394] width 1529 height 711
click at [406, 113] on input "text" at bounding box center [405, 103] width 667 height 24
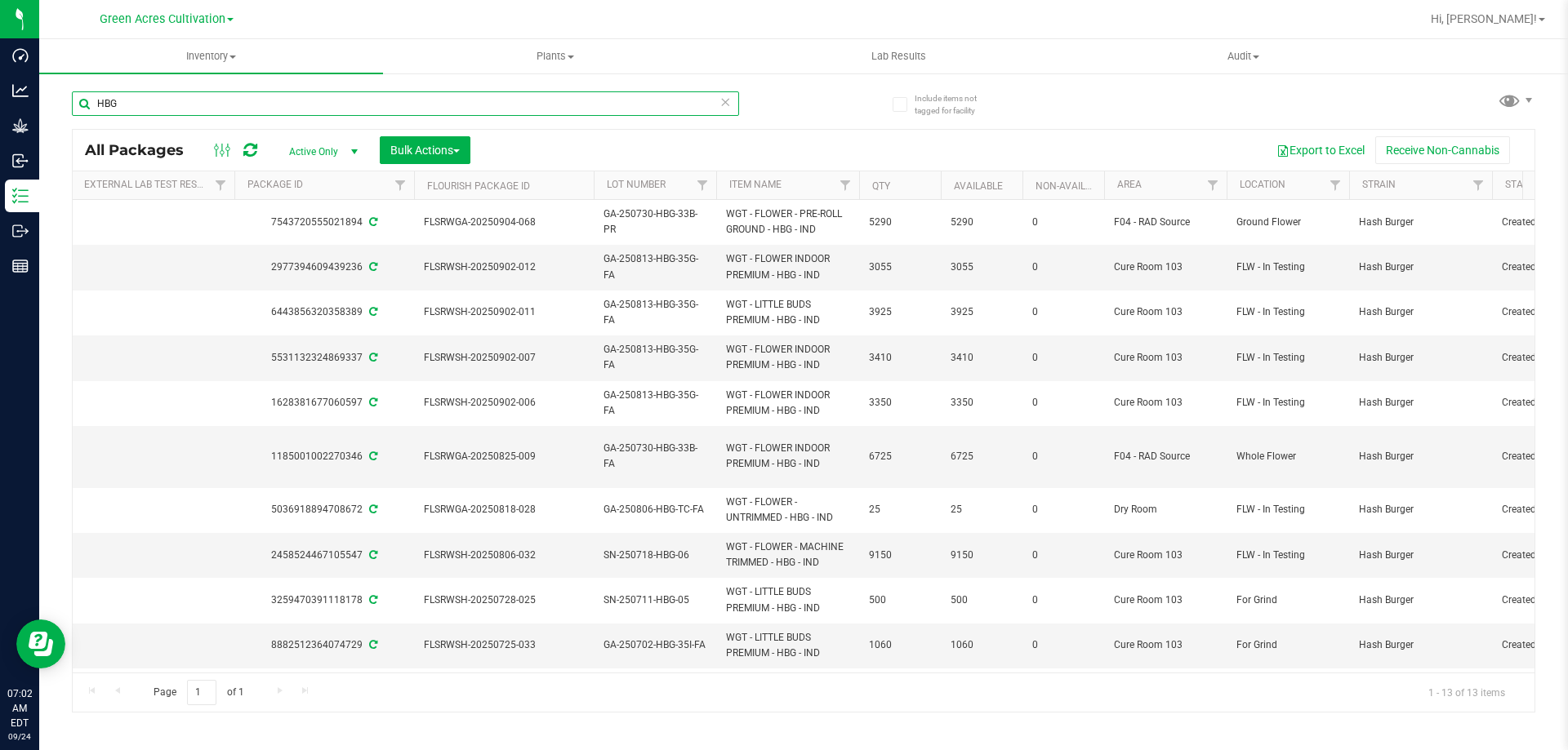
scroll to position [0, 190]
click at [453, 101] on input "HBG" at bounding box center [405, 103] width 667 height 24
paste input "GA-250813-AGO-35G-FA"
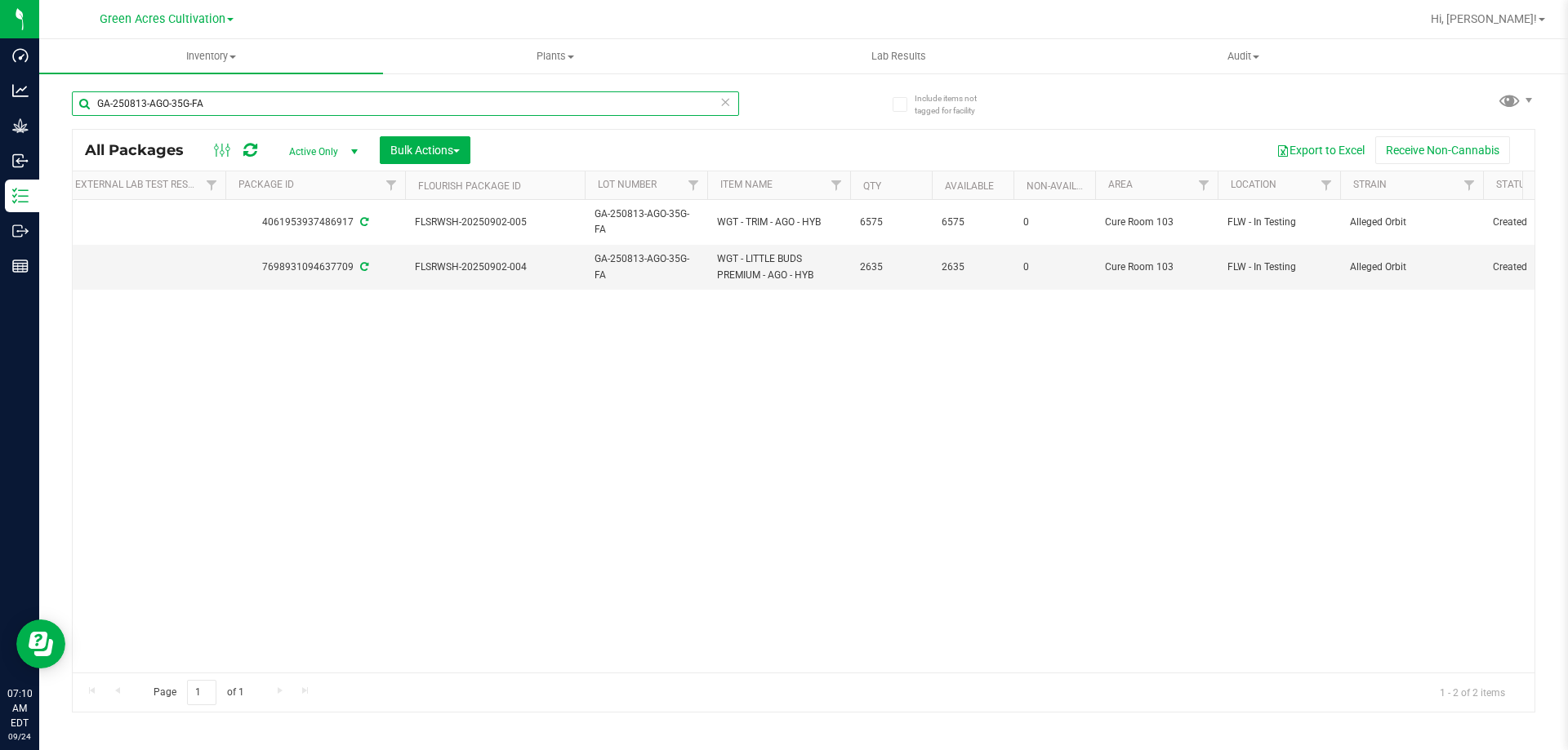
click at [261, 110] on input "GA-250813-AGO-35G-FA" at bounding box center [405, 103] width 667 height 24
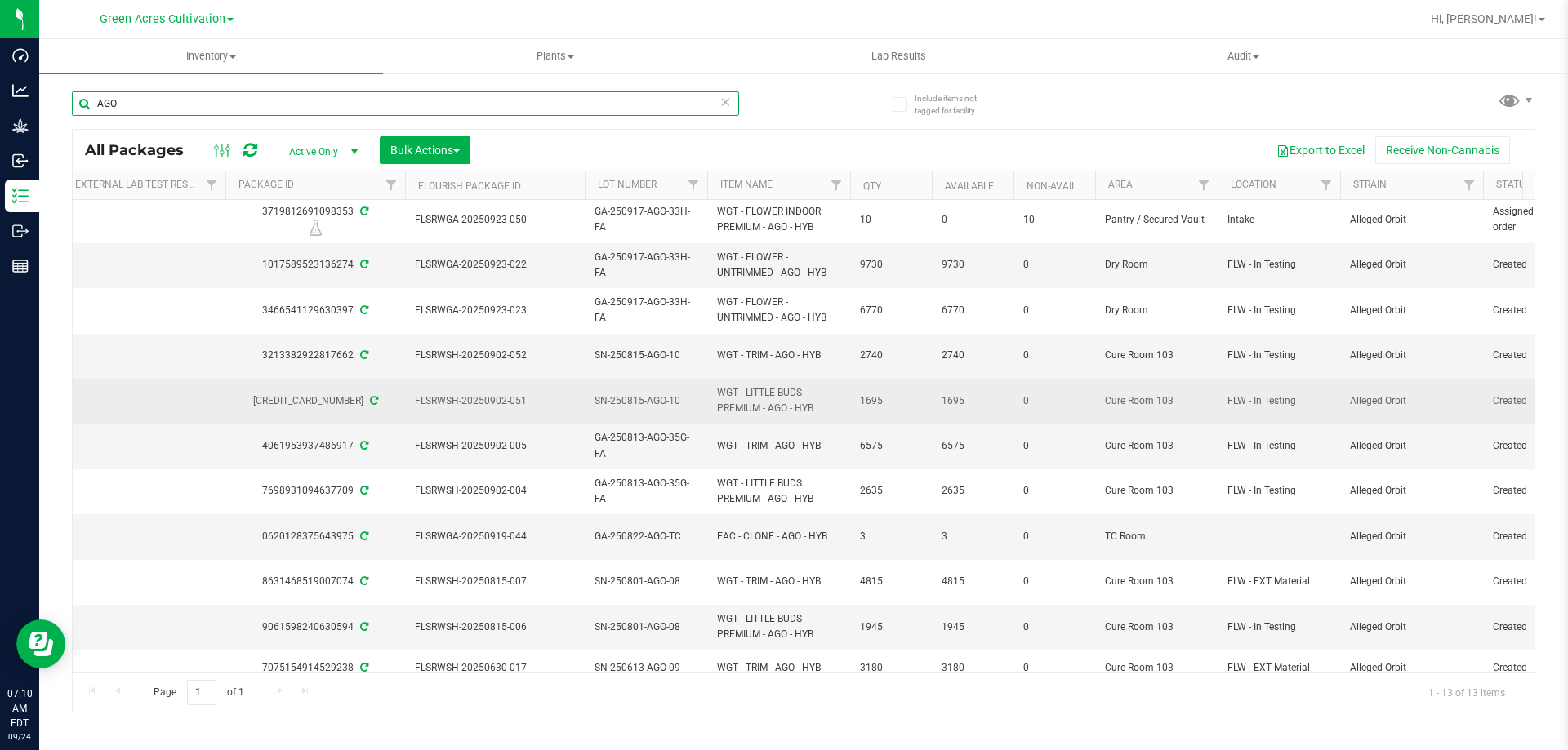
scroll to position [0, 190]
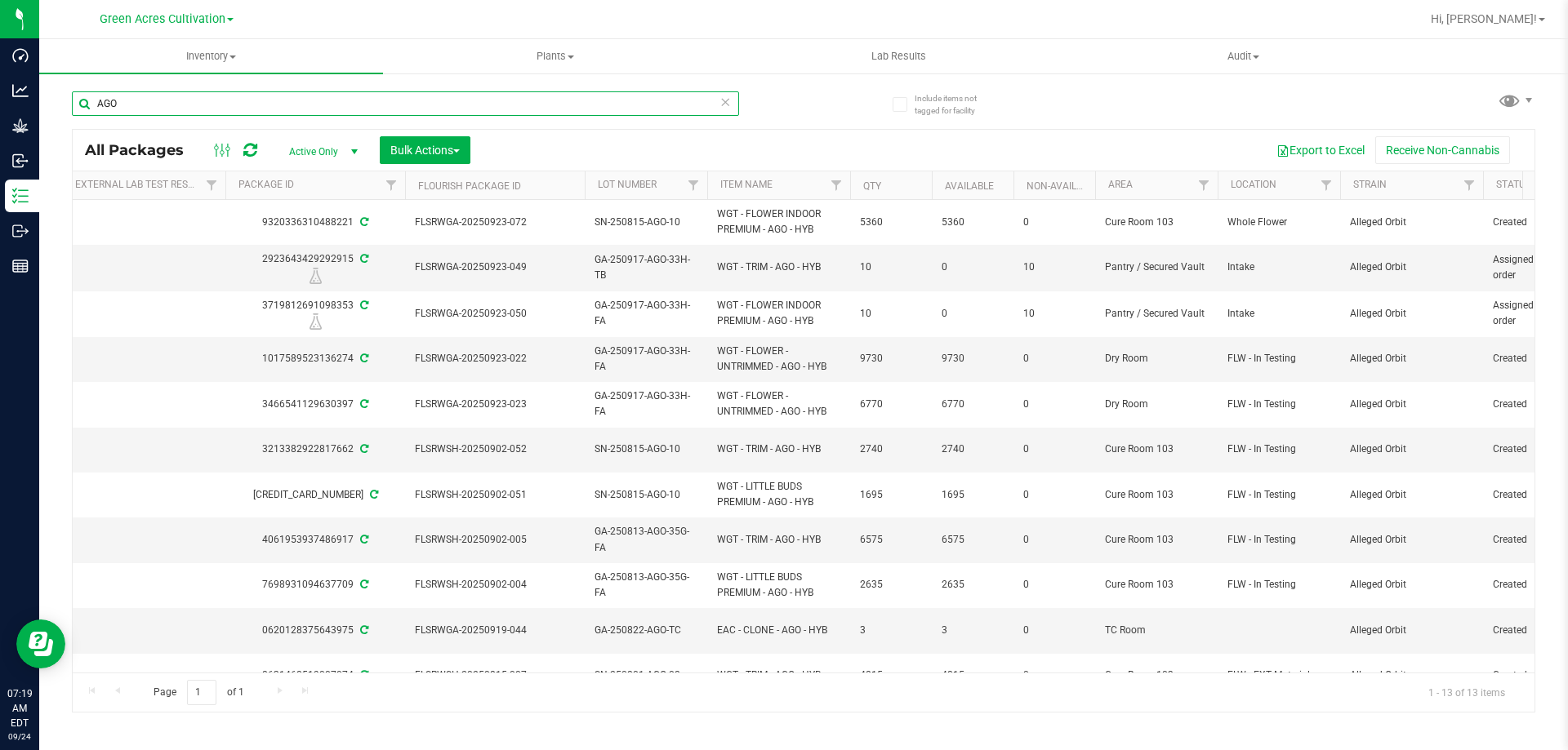
click at [575, 96] on input "AGO" at bounding box center [405, 103] width 667 height 24
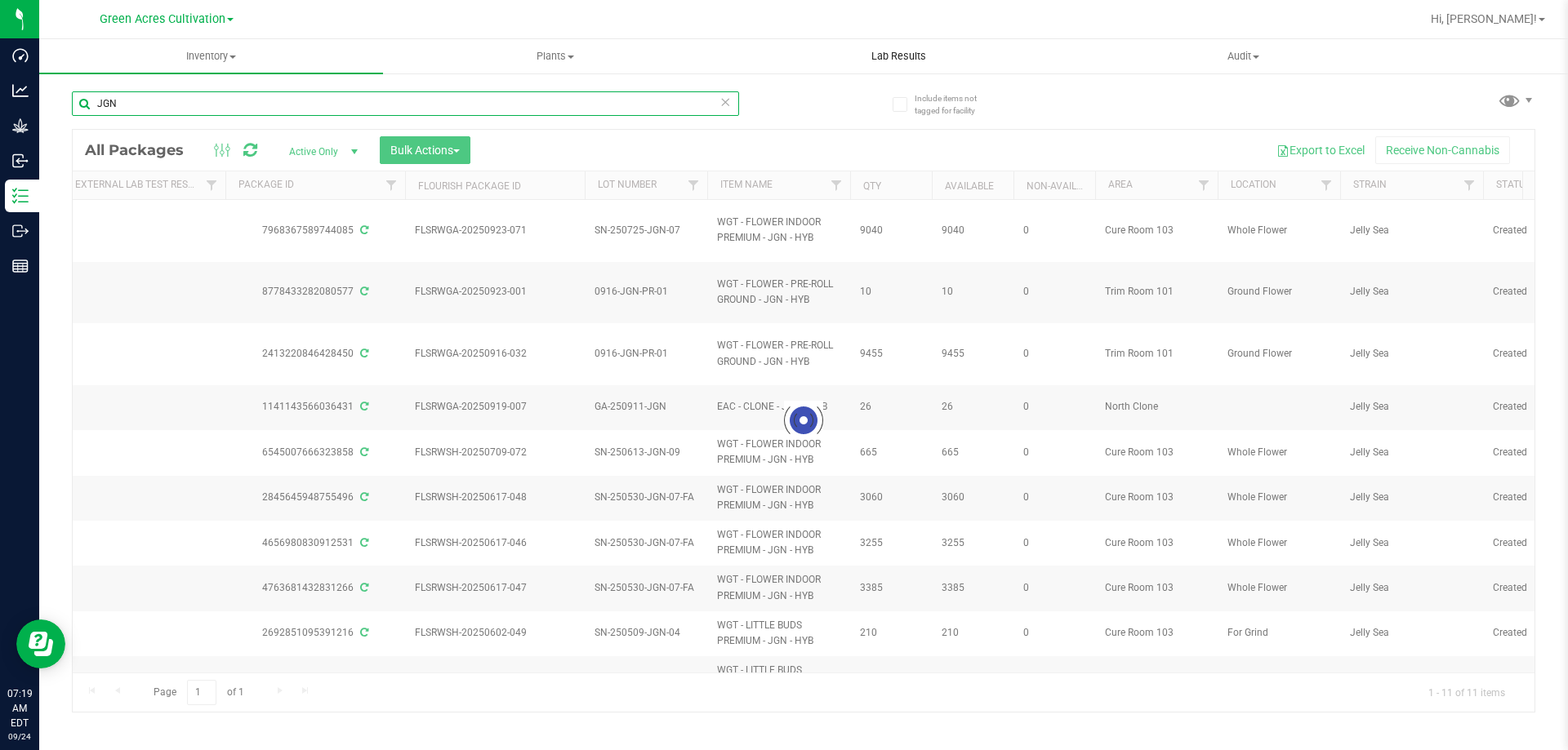
type input "JGN"
